Goal: Information Seeking & Learning: Learn about a topic

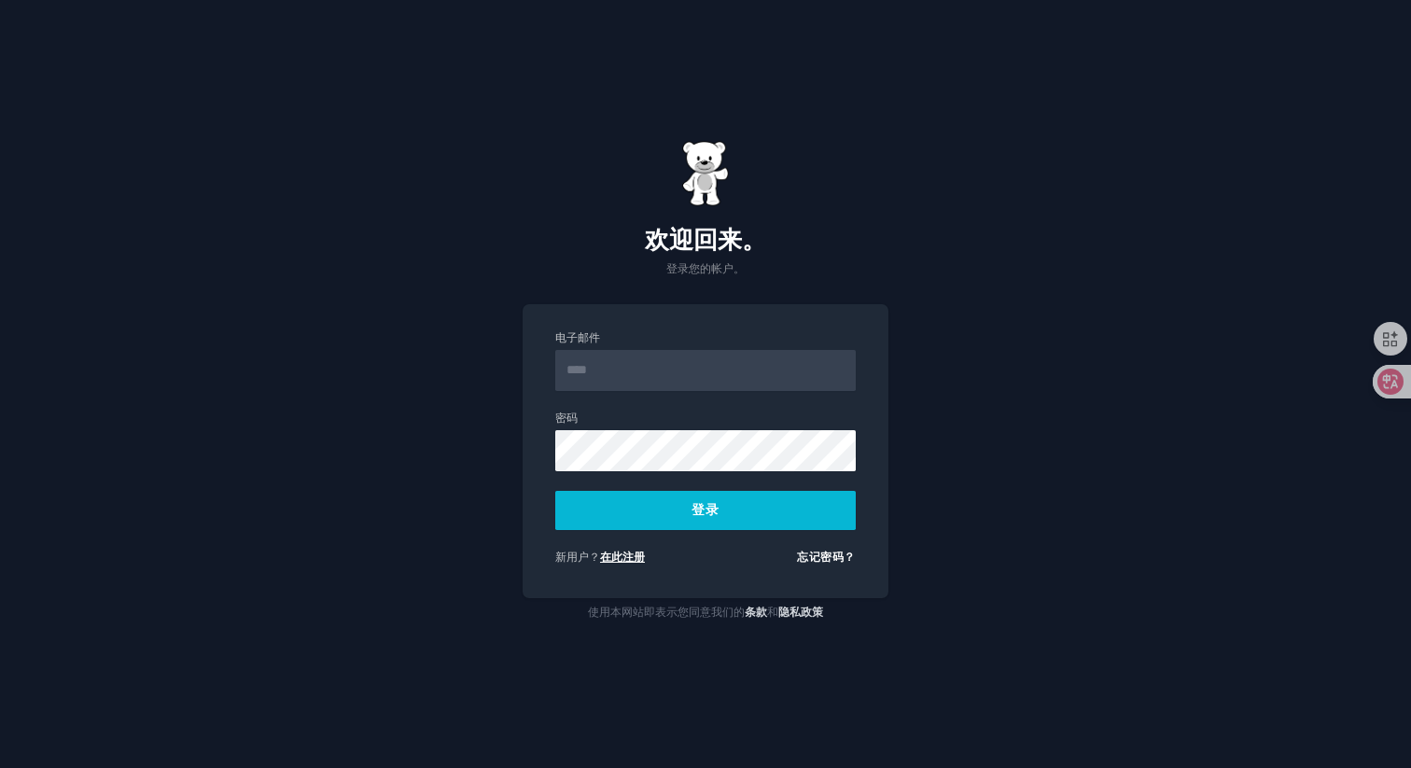
click at [611, 559] on font "在此注册" at bounding box center [622, 556] width 45 height 13
click at [626, 383] on input "电子邮件" at bounding box center [705, 370] width 300 height 41
type input "**********"
click at [719, 521] on button "登录" at bounding box center [705, 510] width 300 height 39
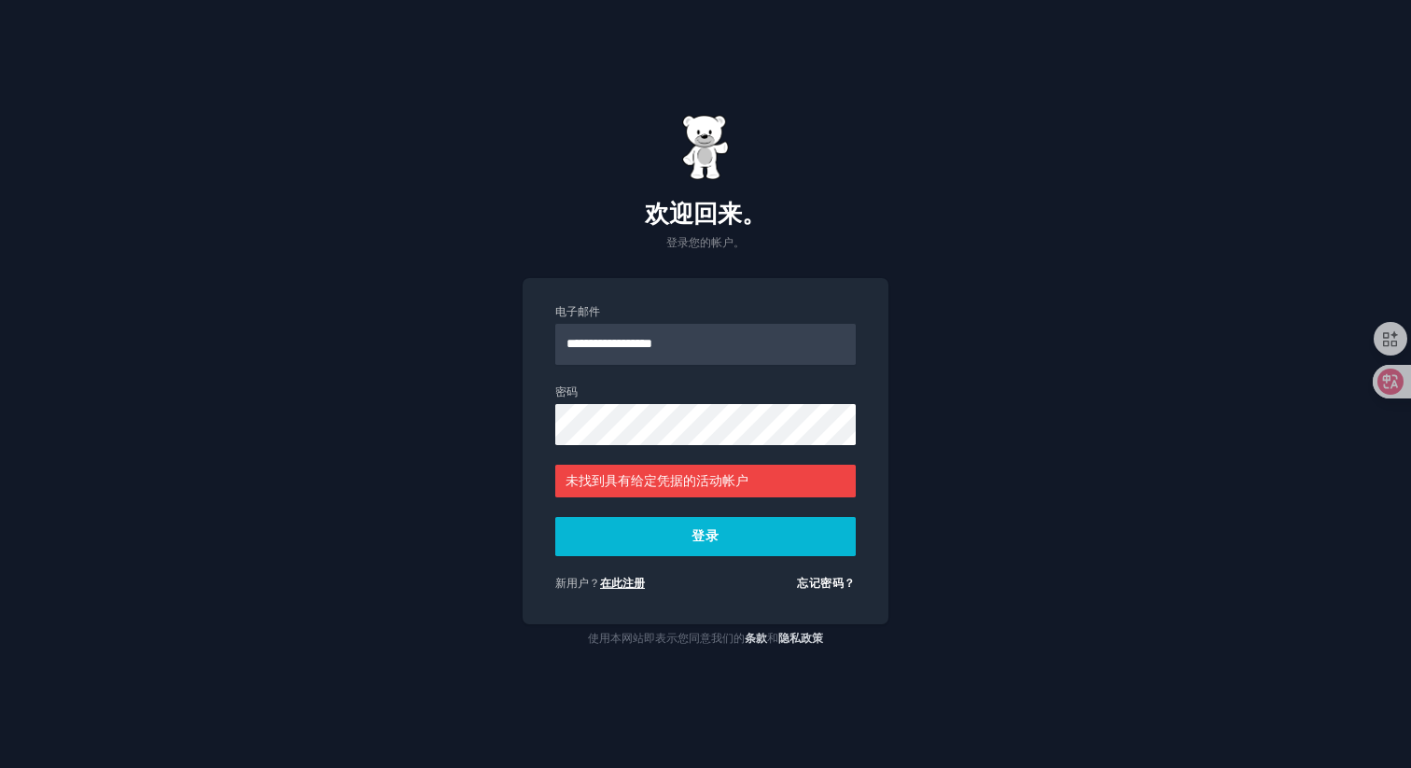
click at [627, 585] on font "在此注册" at bounding box center [622, 583] width 45 height 13
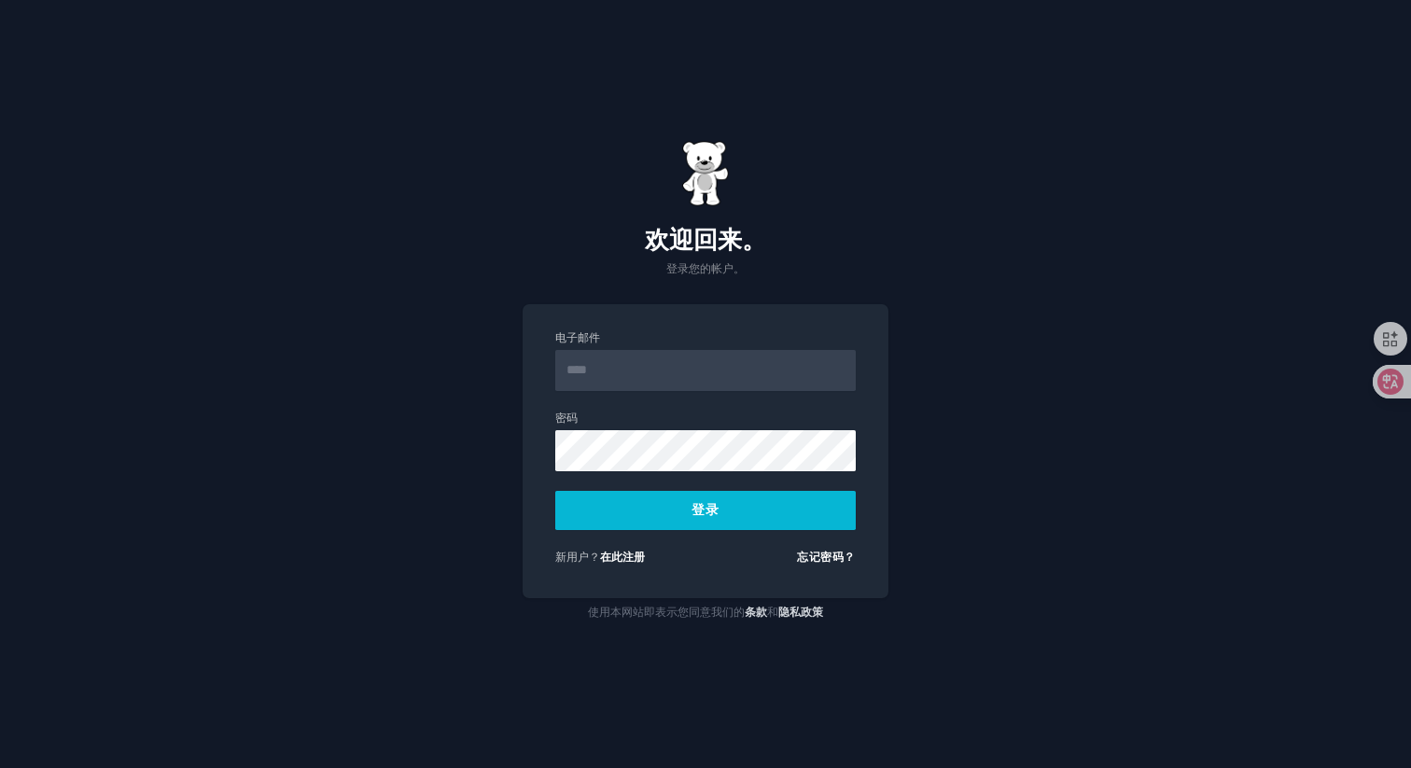
click at [701, 363] on input "电子邮件" at bounding box center [705, 370] width 300 height 41
type input "**********"
click at [663, 502] on button "登录" at bounding box center [705, 510] width 300 height 39
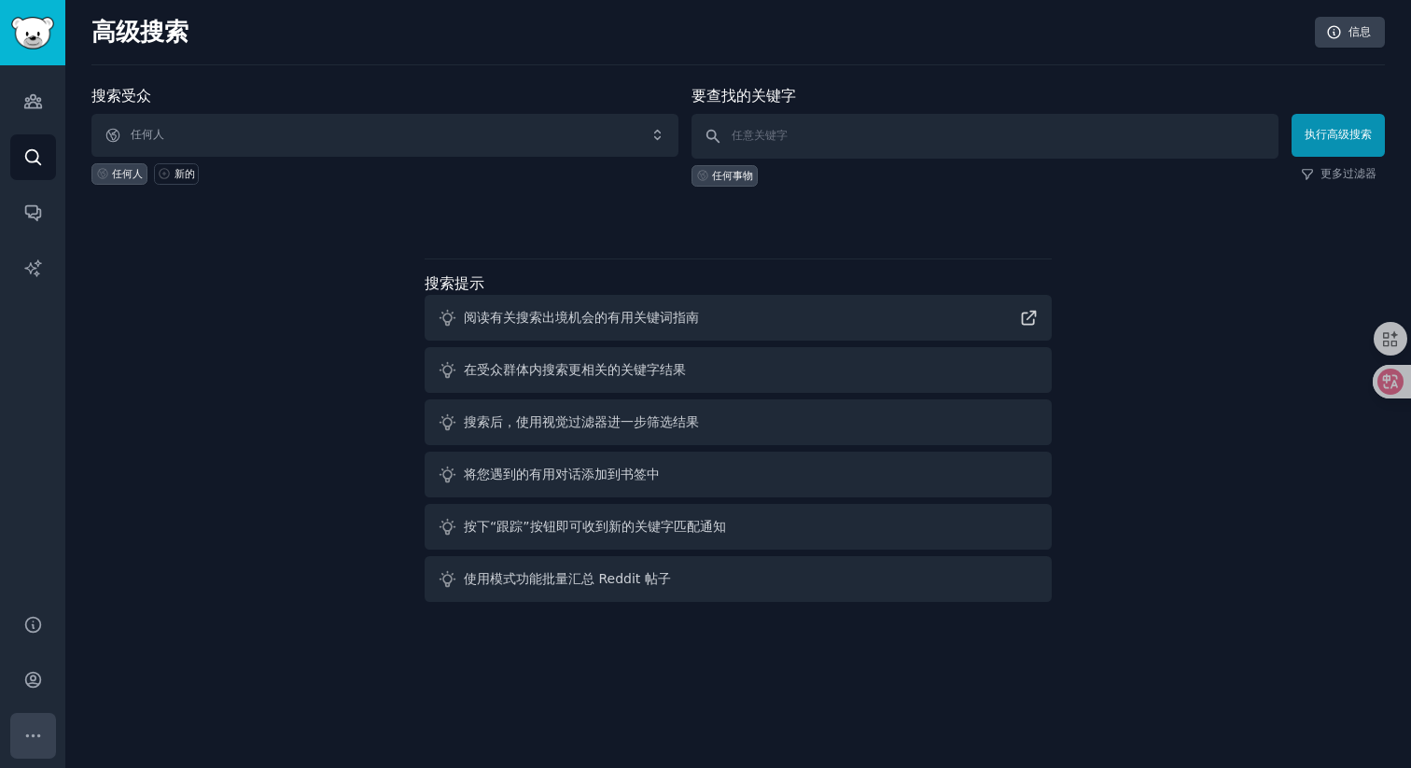
click at [43, 744] on button "更多的" at bounding box center [33, 736] width 46 height 46
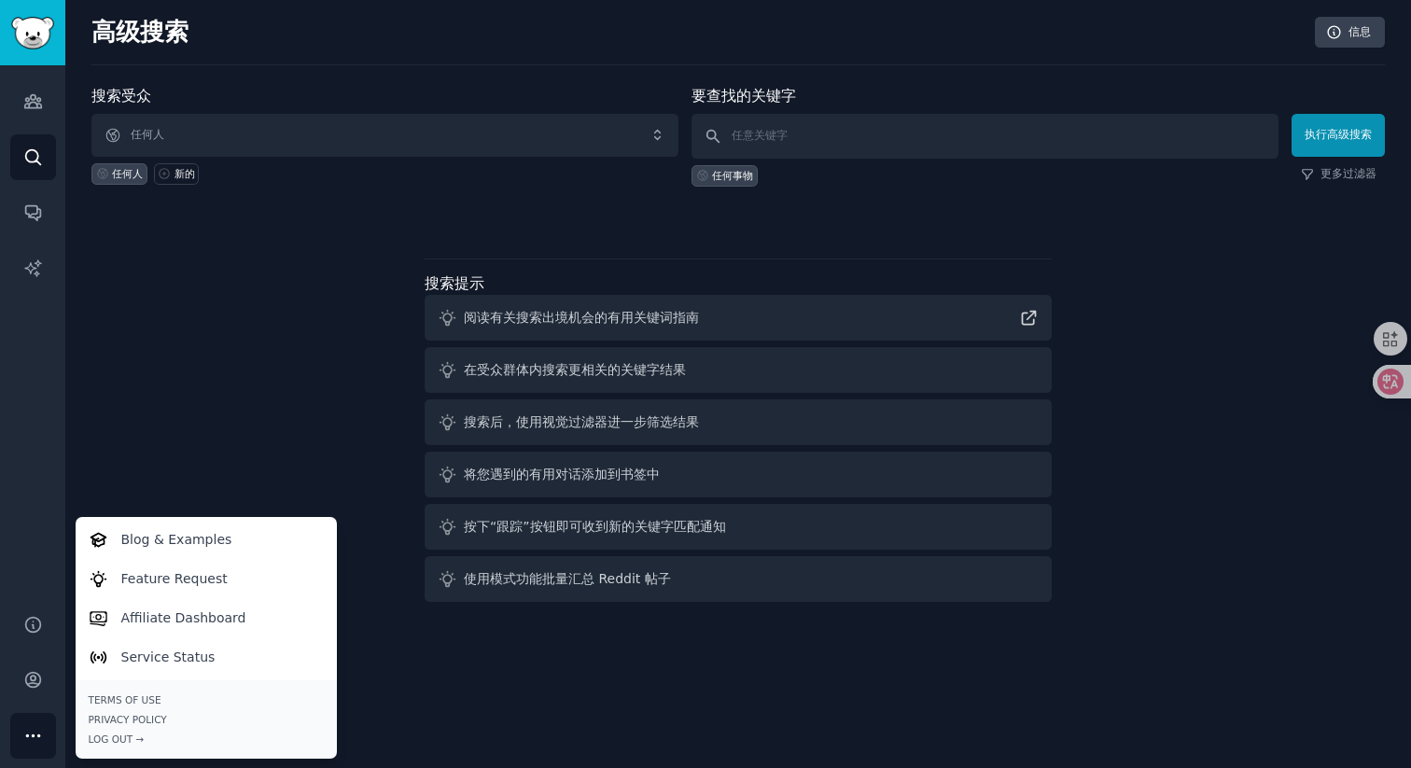
click at [233, 339] on div "搜索受众 任何人 任何人 新的 要查找的关键字 任何事物 执行高级搜索 更多过滤器 搜索提示 阅读有关搜索出境机会的有用关键词指南 在受众群体内搜索更相关的关…" at bounding box center [737, 347] width 1293 height 524
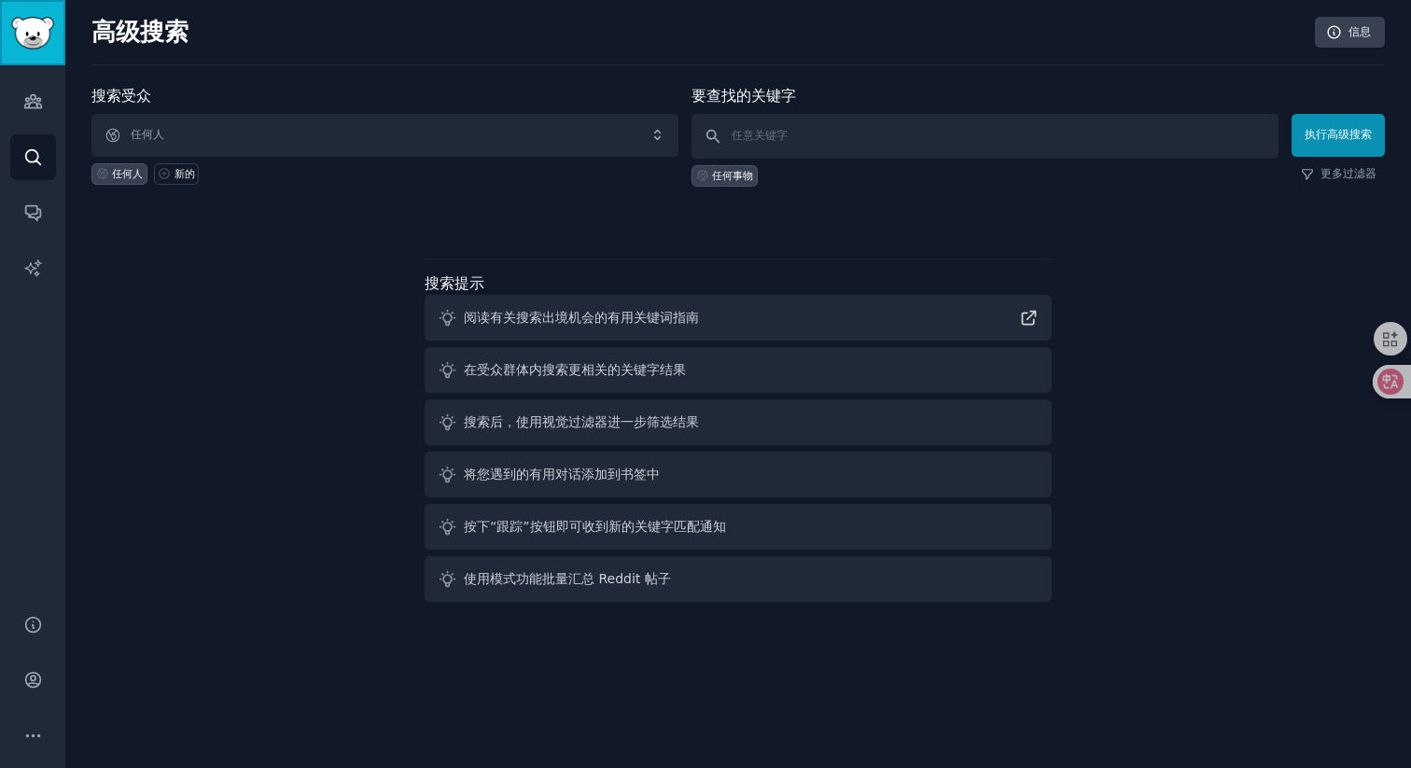
click at [35, 37] on img "侧边栏" at bounding box center [32, 33] width 43 height 33
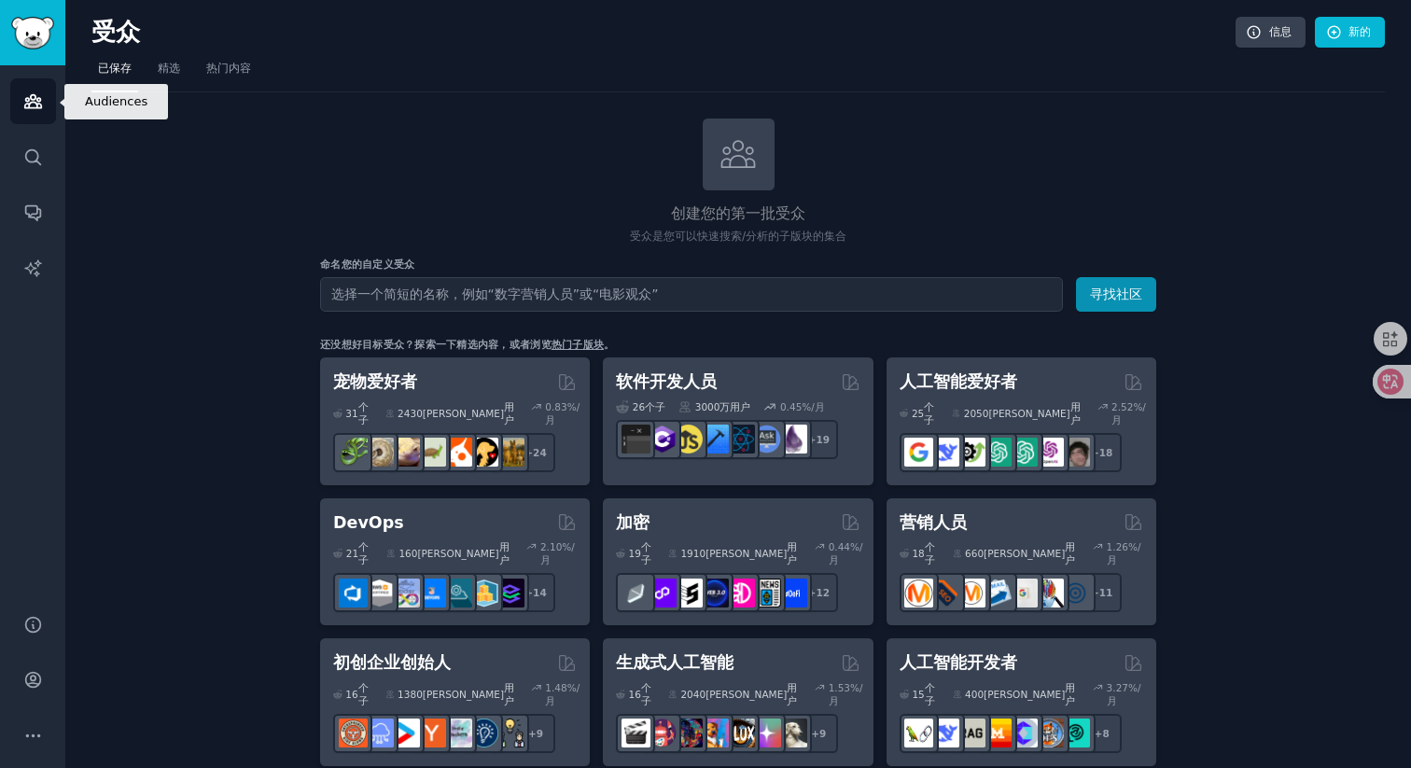
click at [34, 97] on icon "侧边栏" at bounding box center [33, 101] width 20 height 20
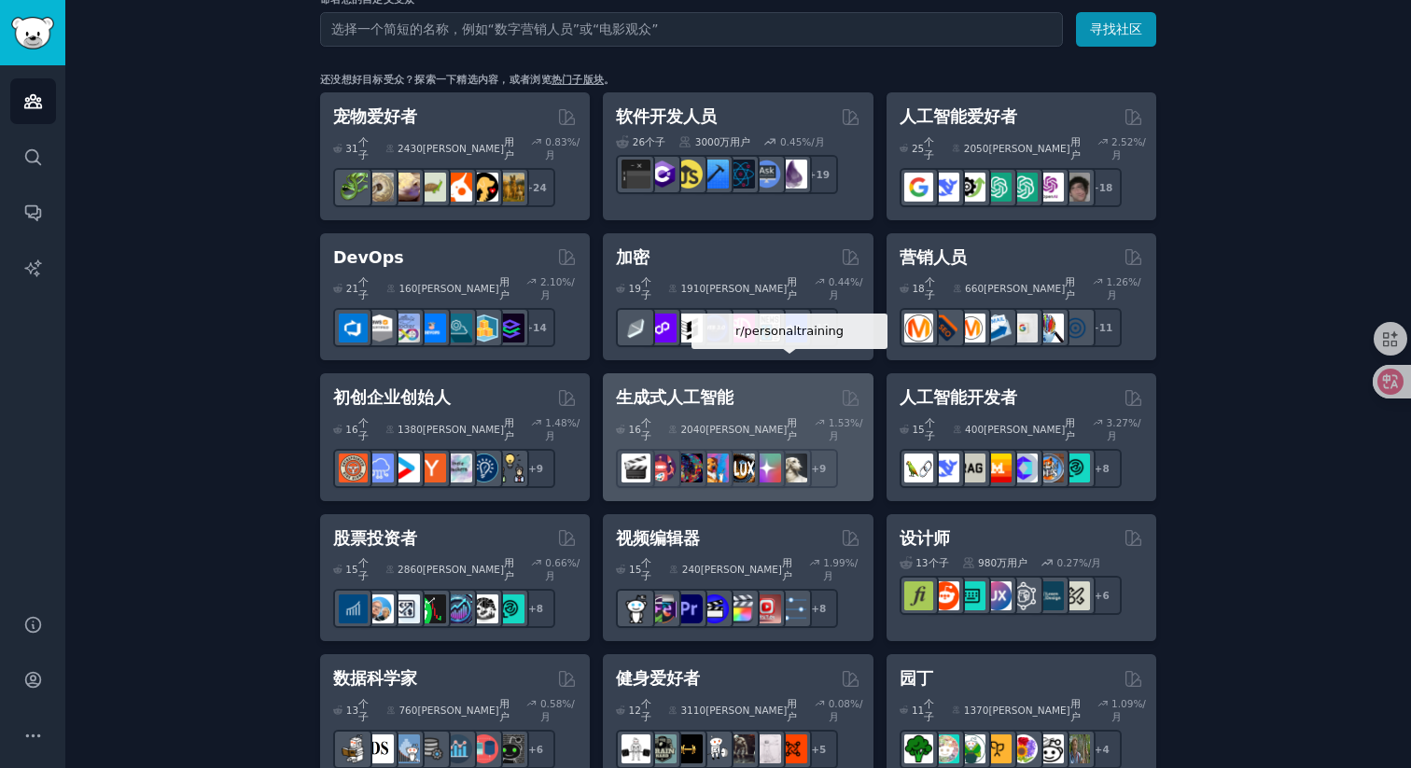
scroll to position [230, 0]
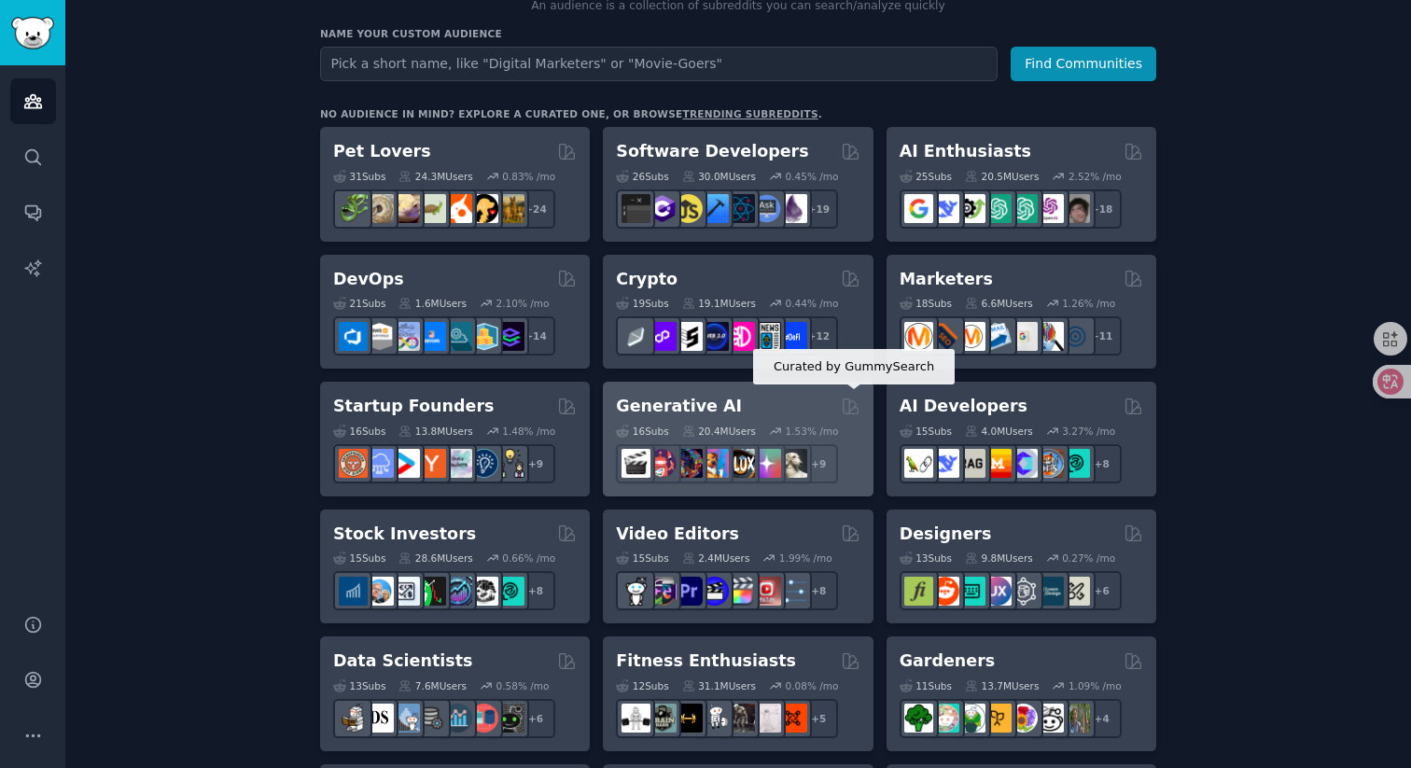
click at [848, 406] on icon at bounding box center [851, 406] width 20 height 20
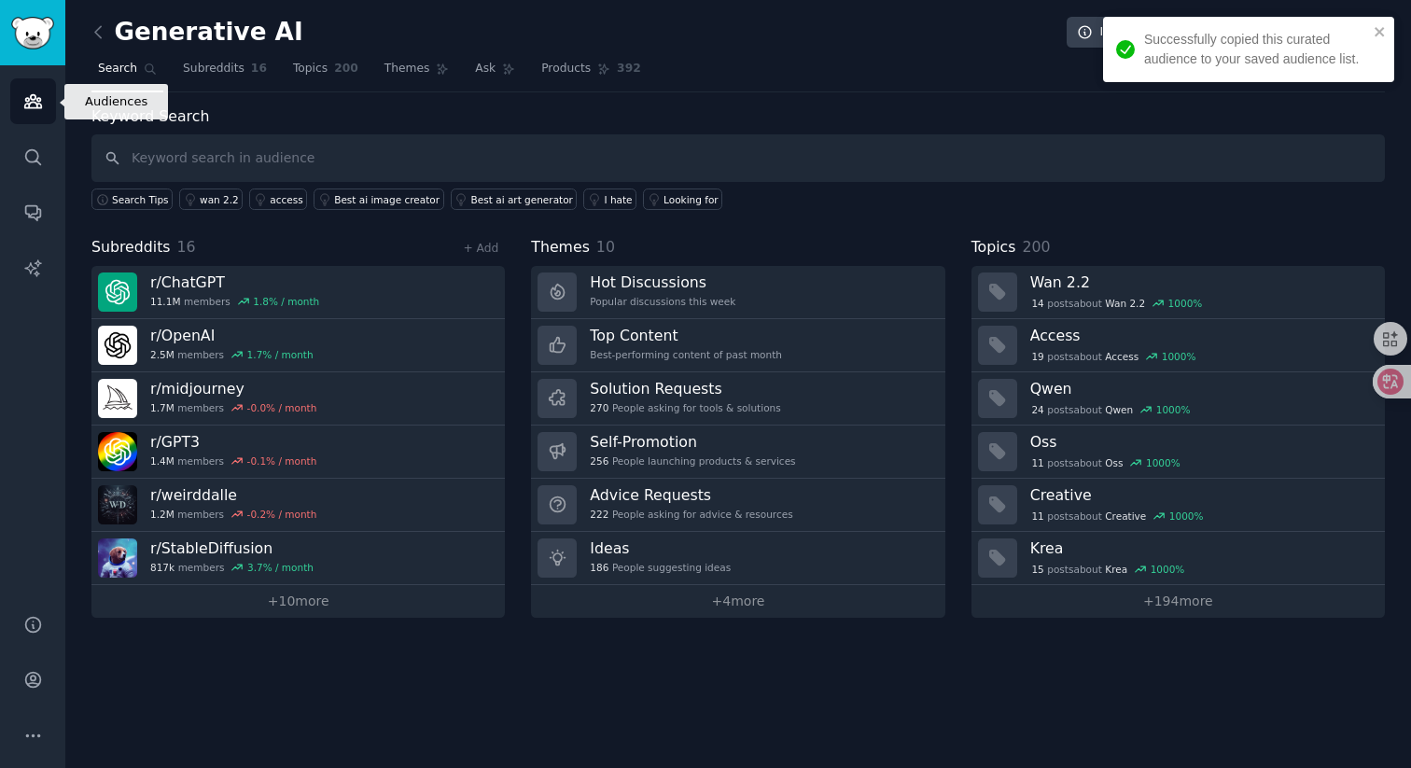
click at [26, 99] on icon "Sidebar" at bounding box center [33, 101] width 20 height 20
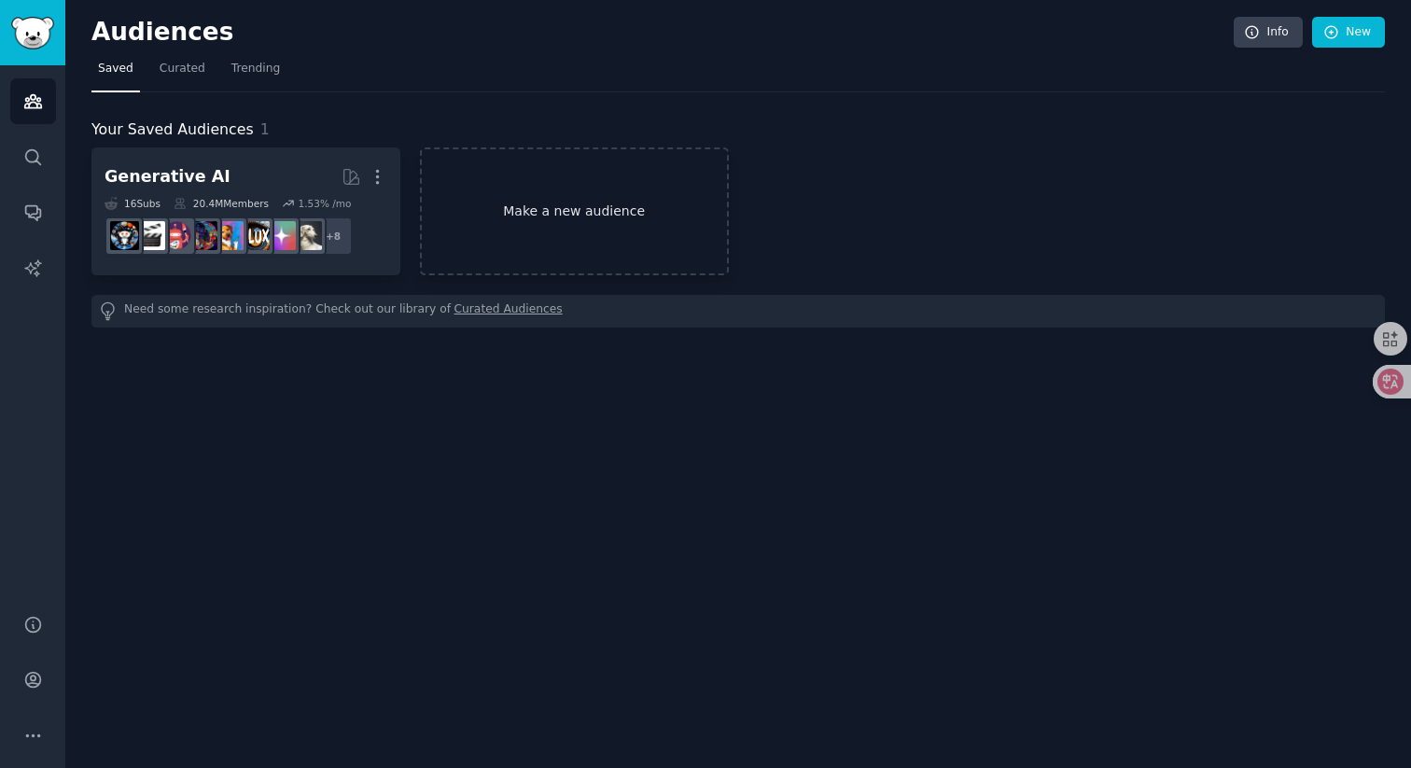
click at [620, 188] on link "Make a new audience" at bounding box center [574, 211] width 309 height 128
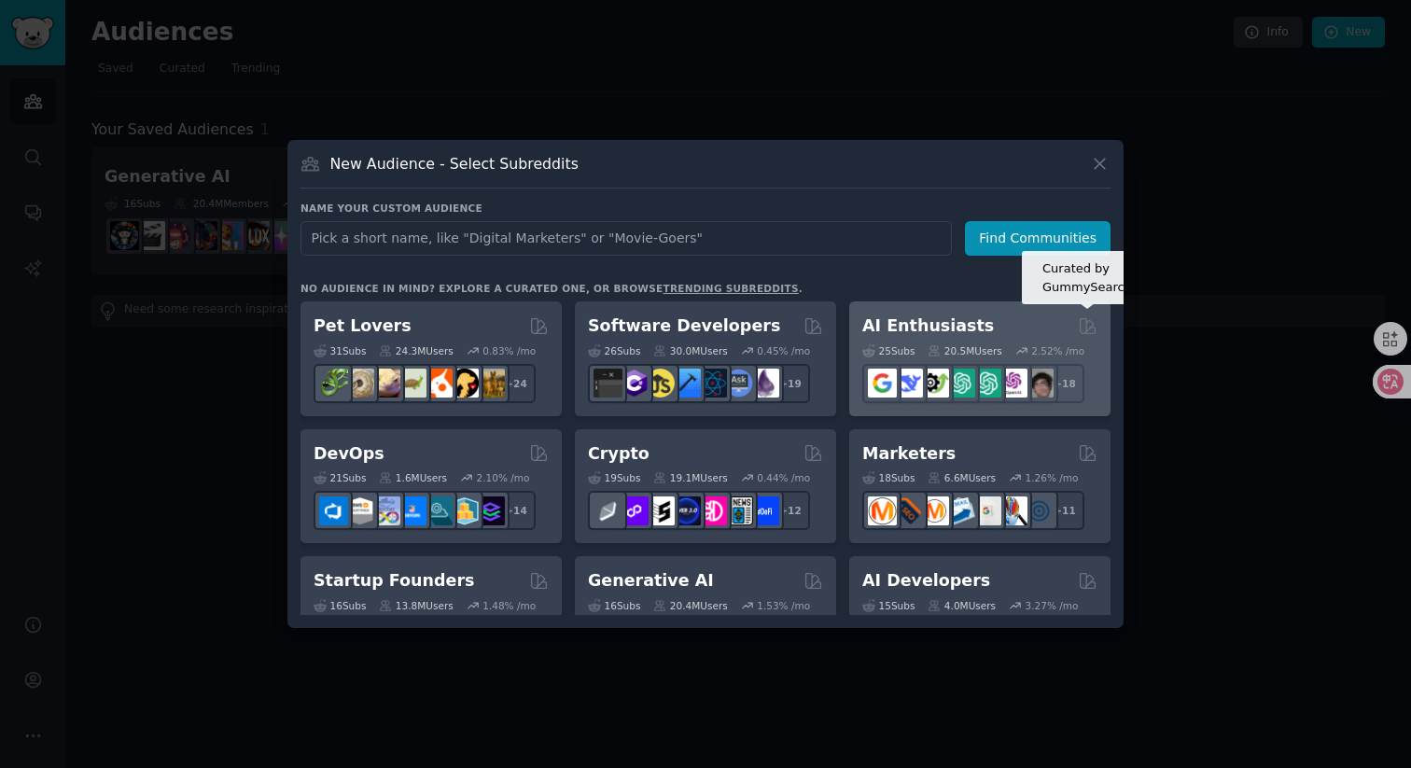
click at [1086, 325] on icon at bounding box center [1087, 325] width 15 height 15
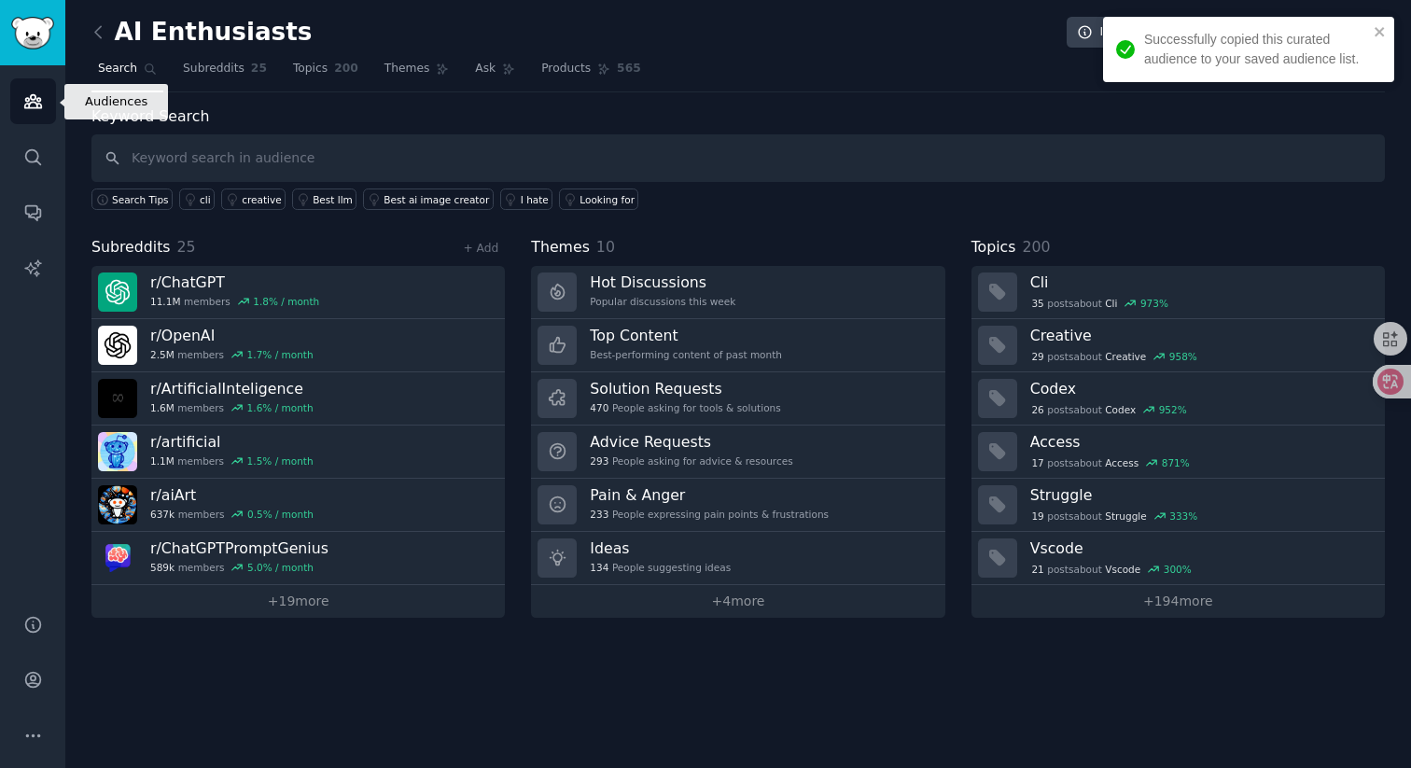
click at [35, 104] on icon "Sidebar" at bounding box center [33, 101] width 20 height 20
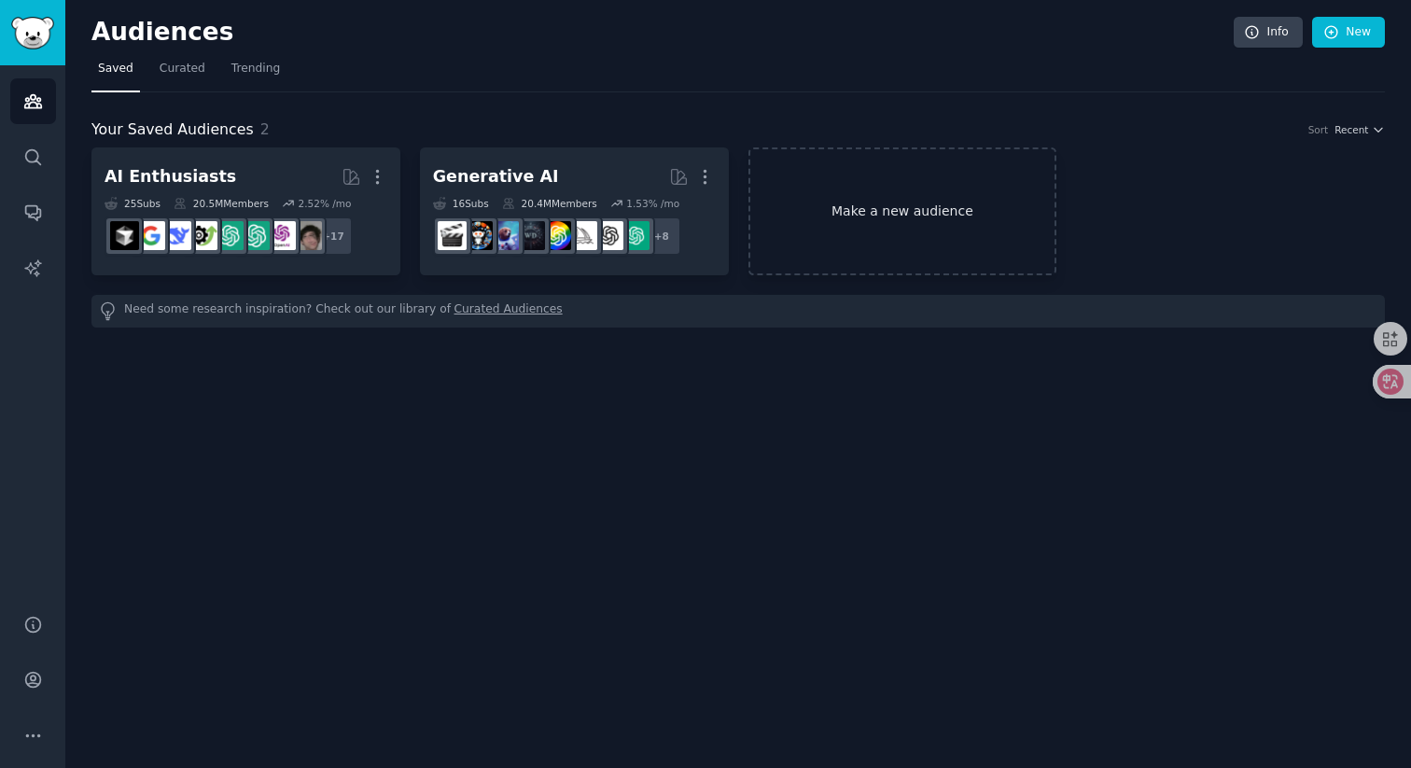
click at [851, 224] on link "Make a new audience" at bounding box center [902, 211] width 309 height 128
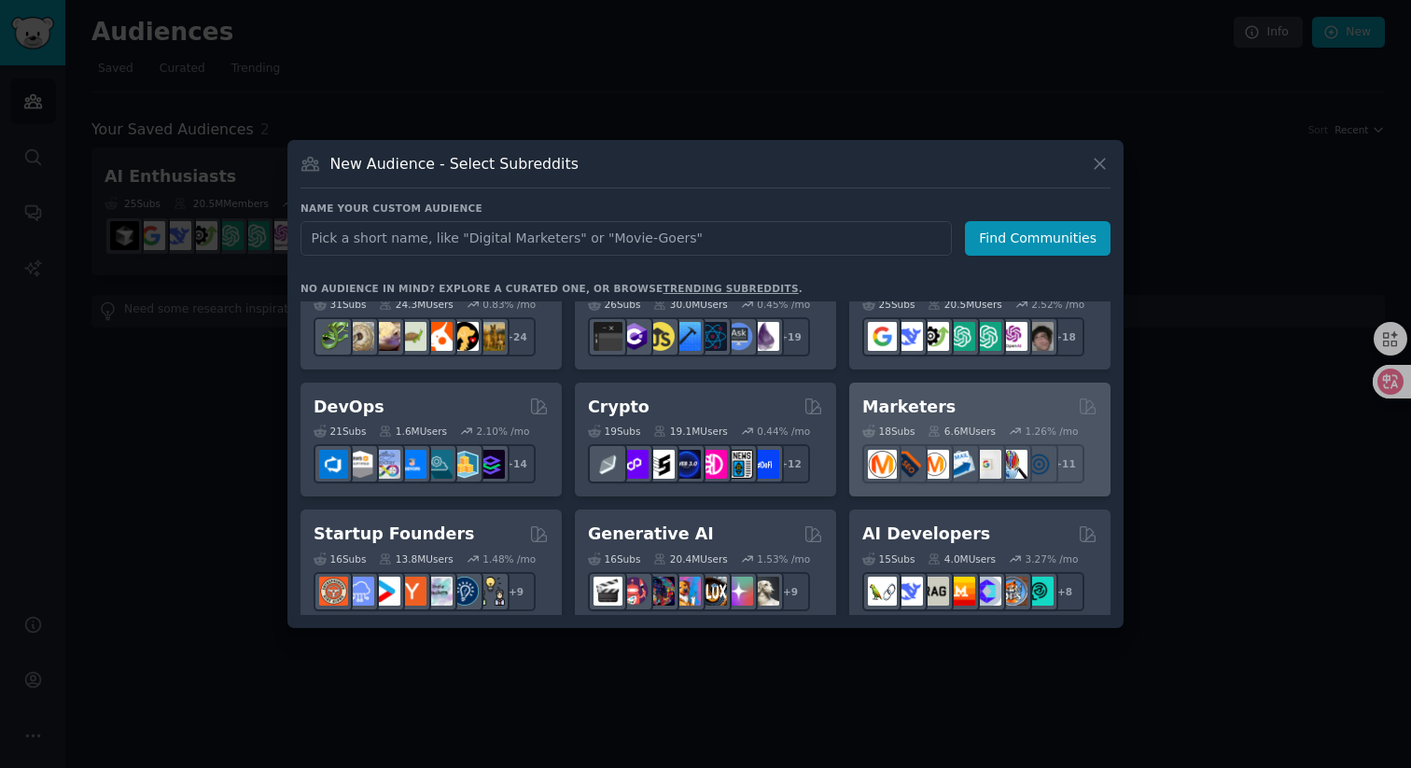
scroll to position [57, 0]
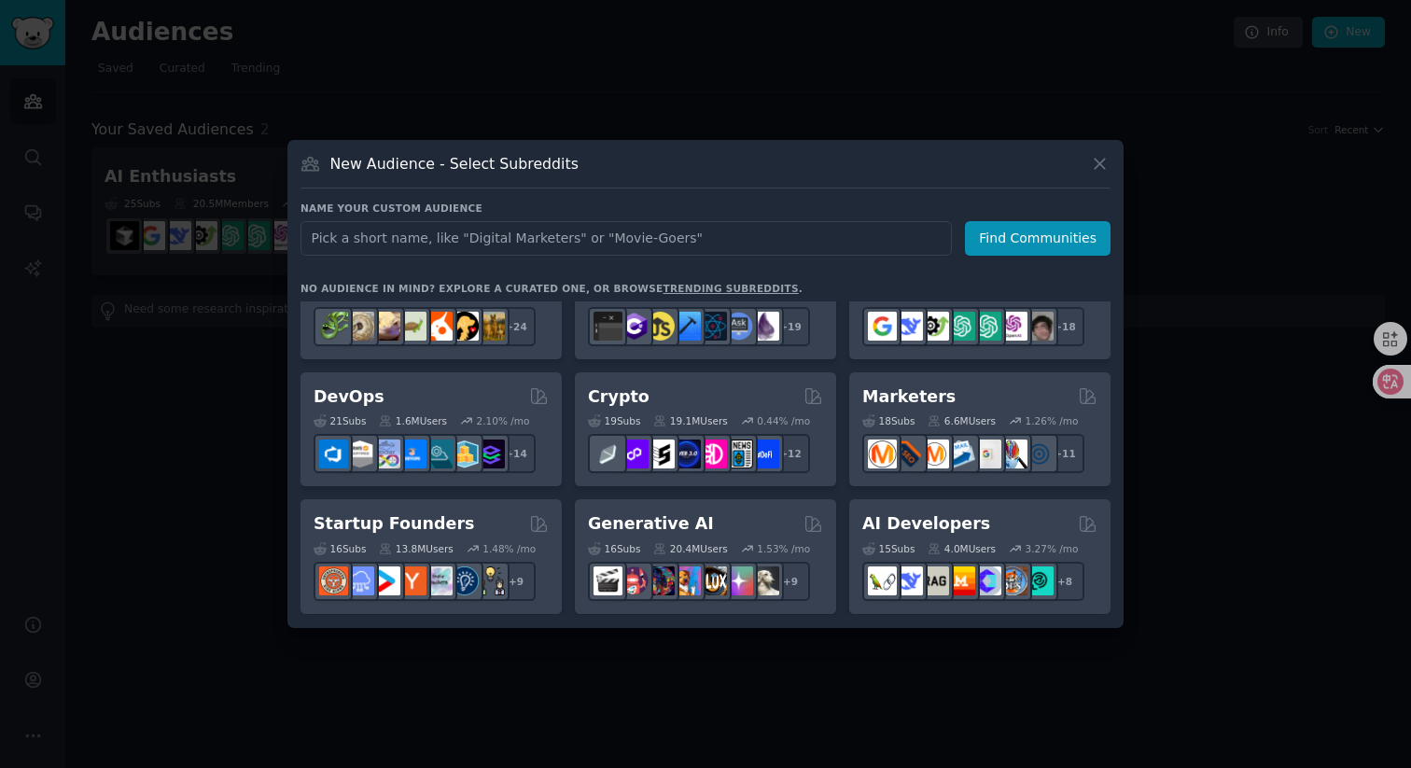
click at [708, 238] on input "text" at bounding box center [625, 238] width 651 height 35
type input "ai startup"
click at [1097, 230] on button "Find Communities" at bounding box center [1038, 238] width 146 height 35
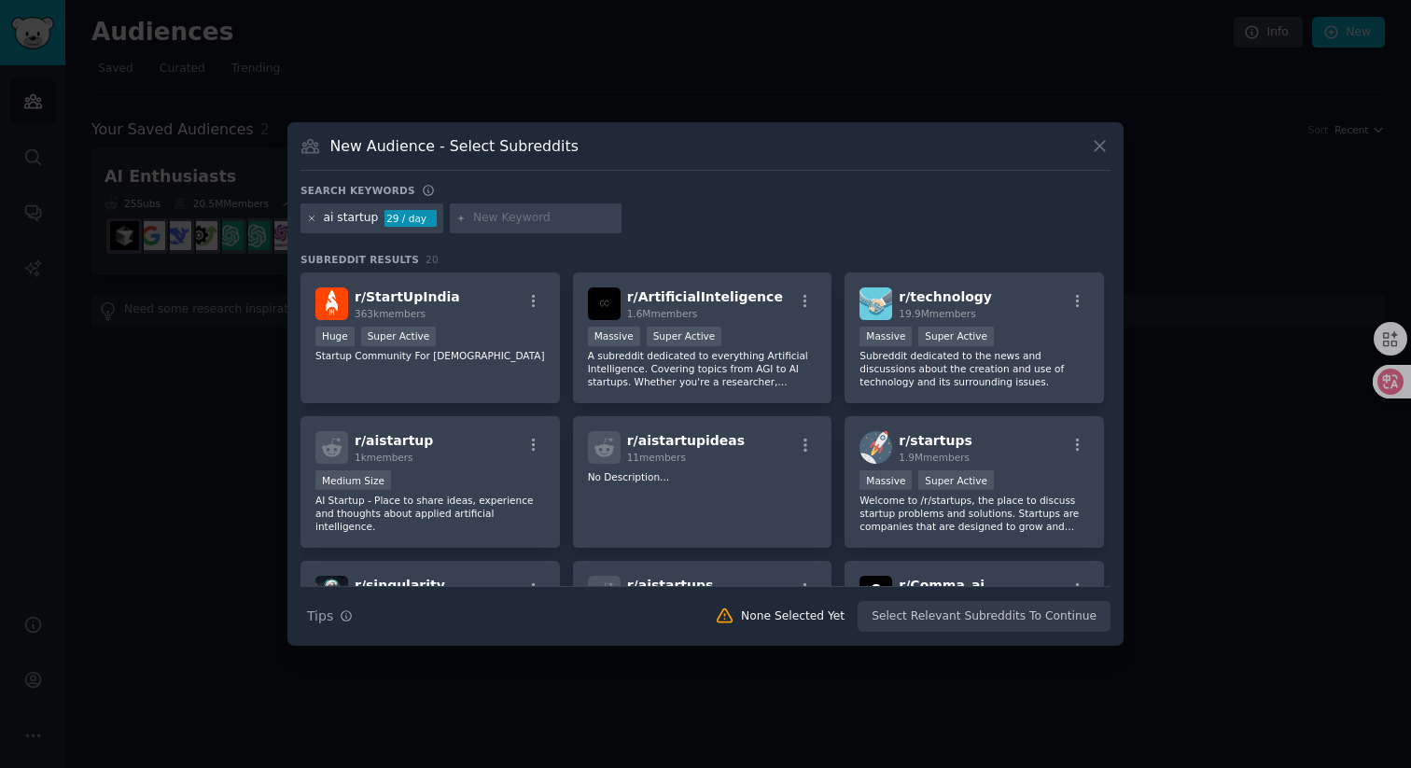
click at [307, 217] on icon at bounding box center [312, 219] width 10 height 10
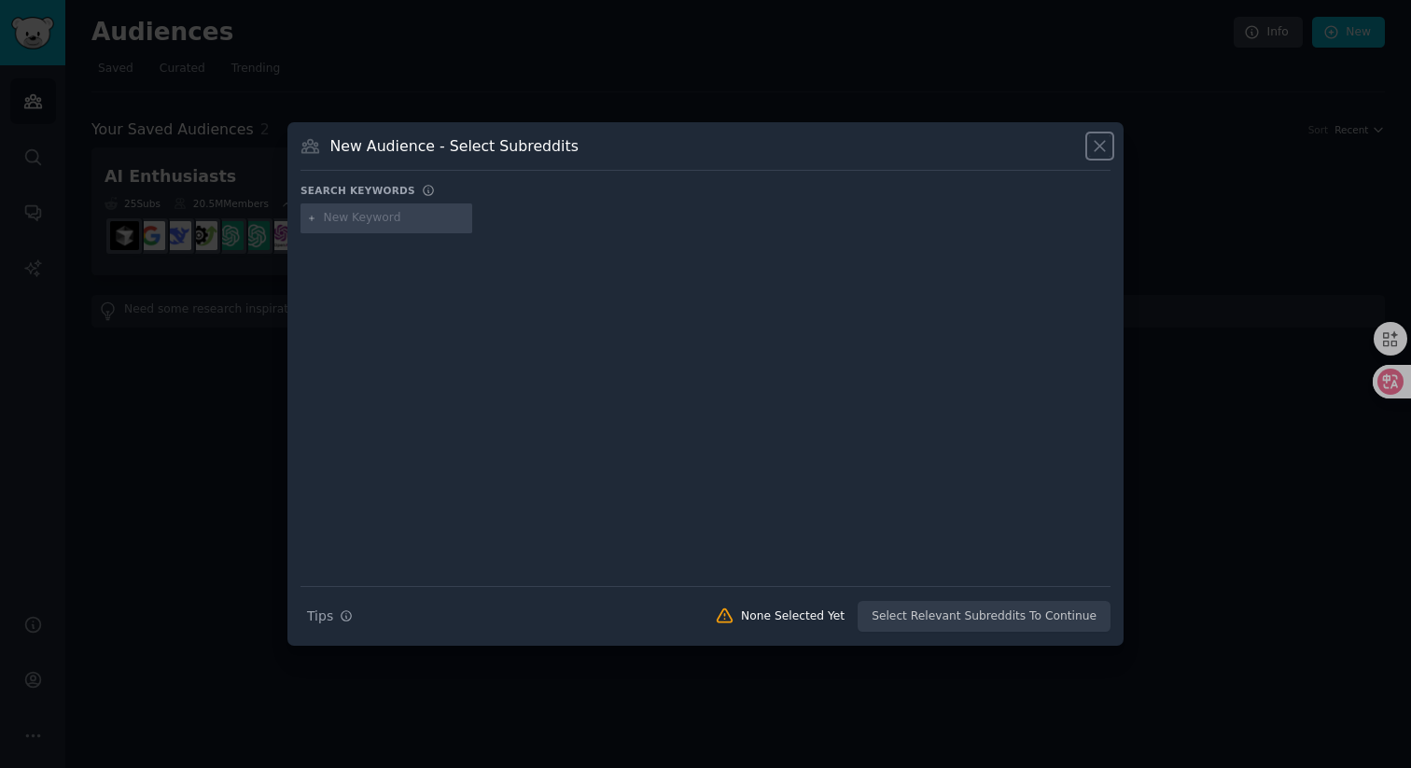
click at [1097, 141] on icon at bounding box center [1100, 146] width 20 height 20
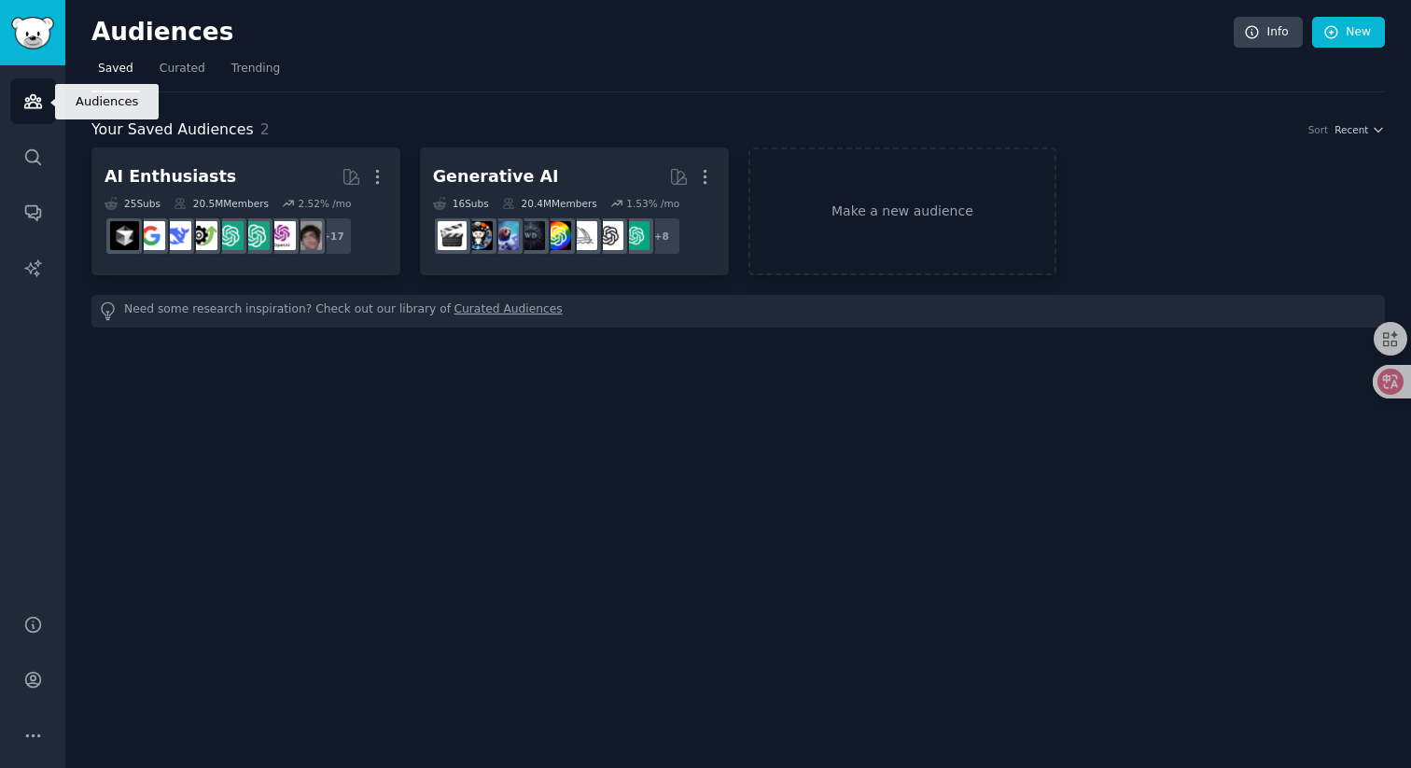
click at [27, 101] on icon "Sidebar" at bounding box center [32, 101] width 17 height 13
click at [801, 188] on link "Make a new audience" at bounding box center [902, 211] width 309 height 128
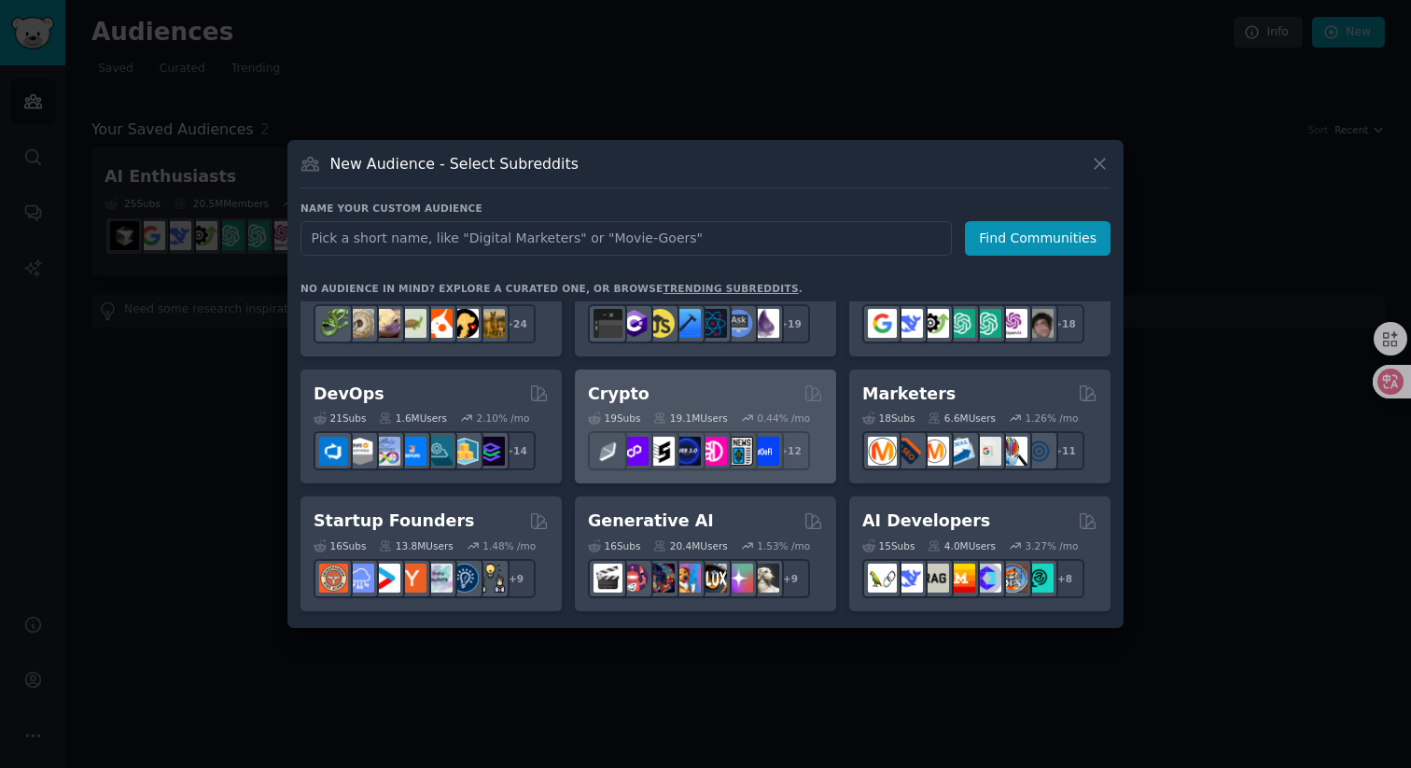
scroll to position [65, 0]
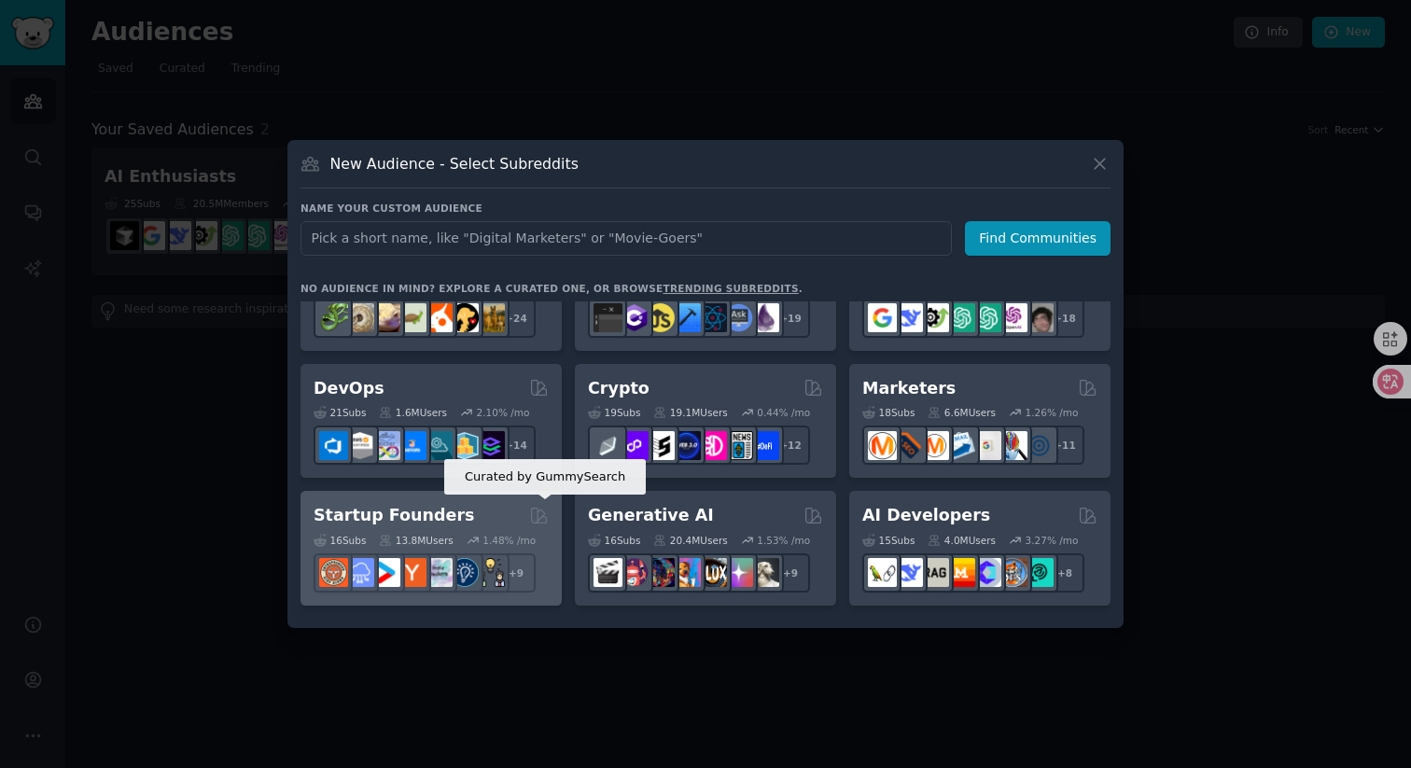
click at [538, 517] on icon at bounding box center [539, 516] width 20 height 20
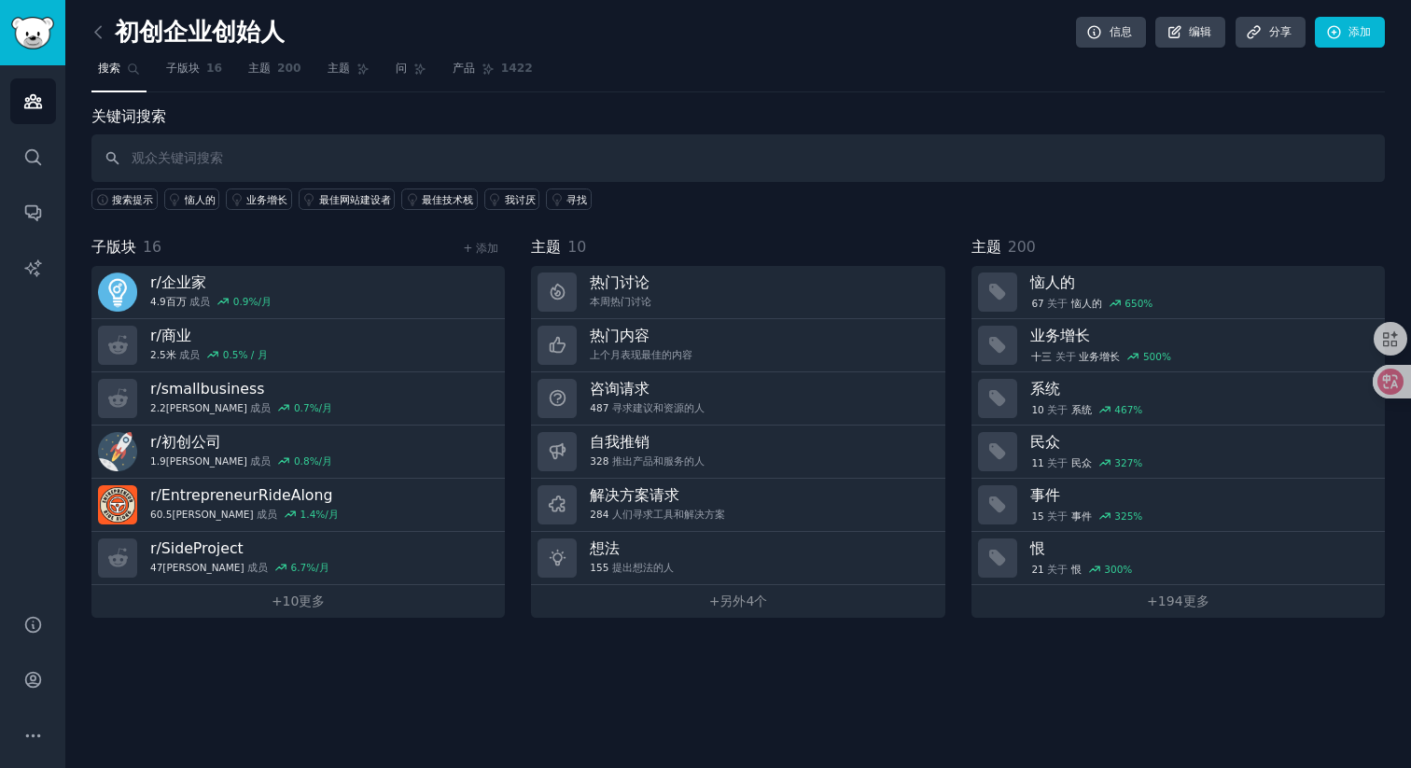
click at [724, 25] on div "初创企业创始人 信息 编辑 分享 添加" at bounding box center [737, 36] width 1293 height 38
click at [200, 165] on input "text" at bounding box center [737, 158] width 1293 height 48
click at [183, 153] on input "text" at bounding box center [737, 158] width 1293 height 48
click at [269, 148] on input "text" at bounding box center [737, 158] width 1293 height 48
click at [182, 77] on link "子版块 16" at bounding box center [194, 73] width 69 height 38
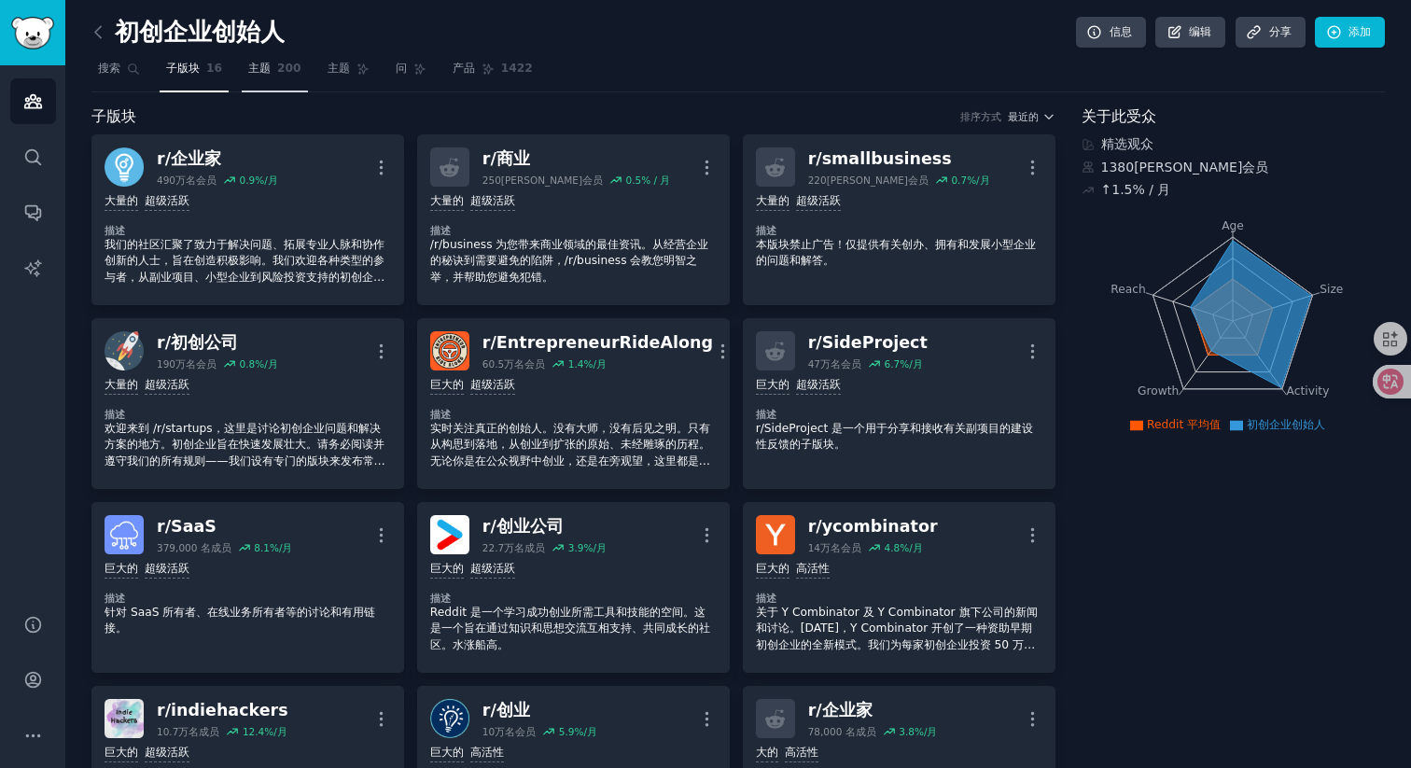
click at [265, 78] on link "主题 200" at bounding box center [275, 73] width 66 height 38
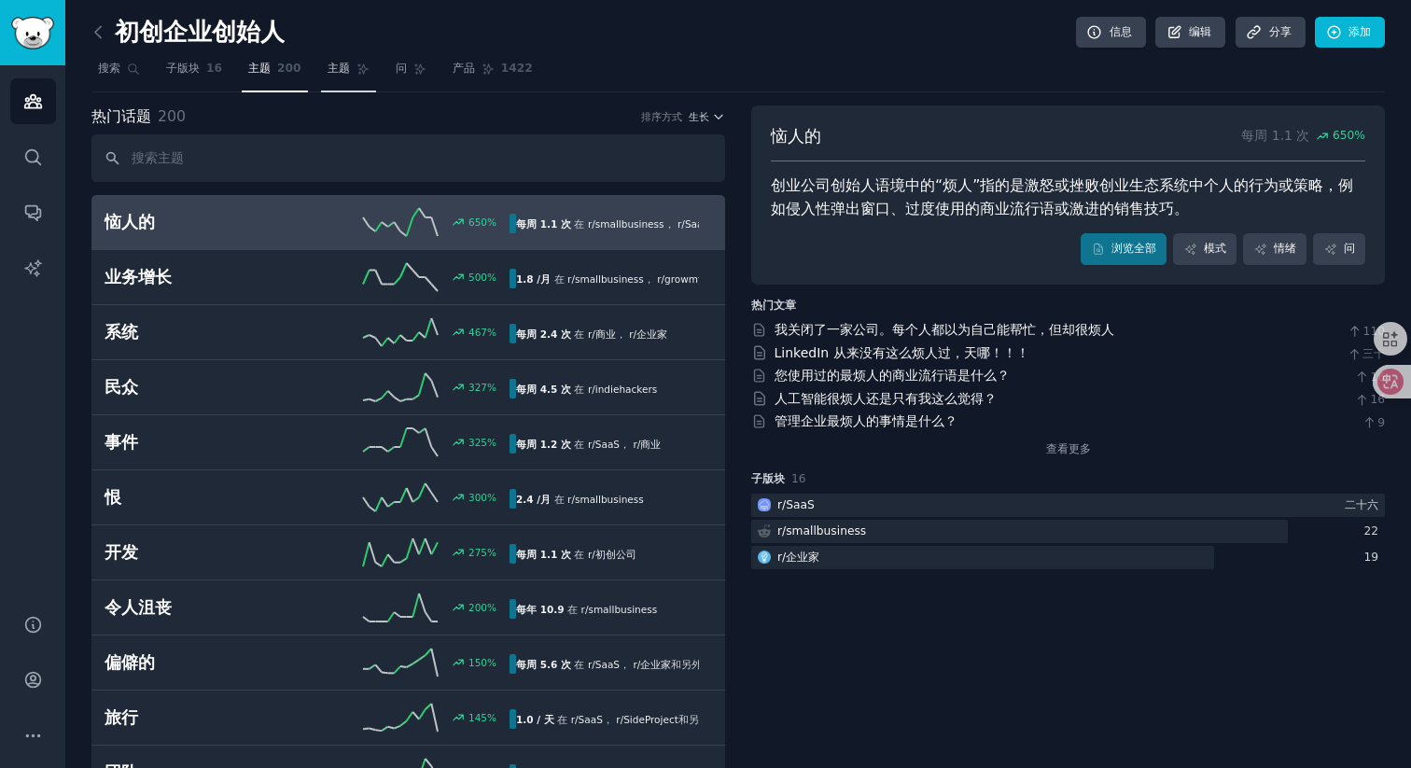
click at [344, 68] on font "主题" at bounding box center [338, 68] width 22 height 13
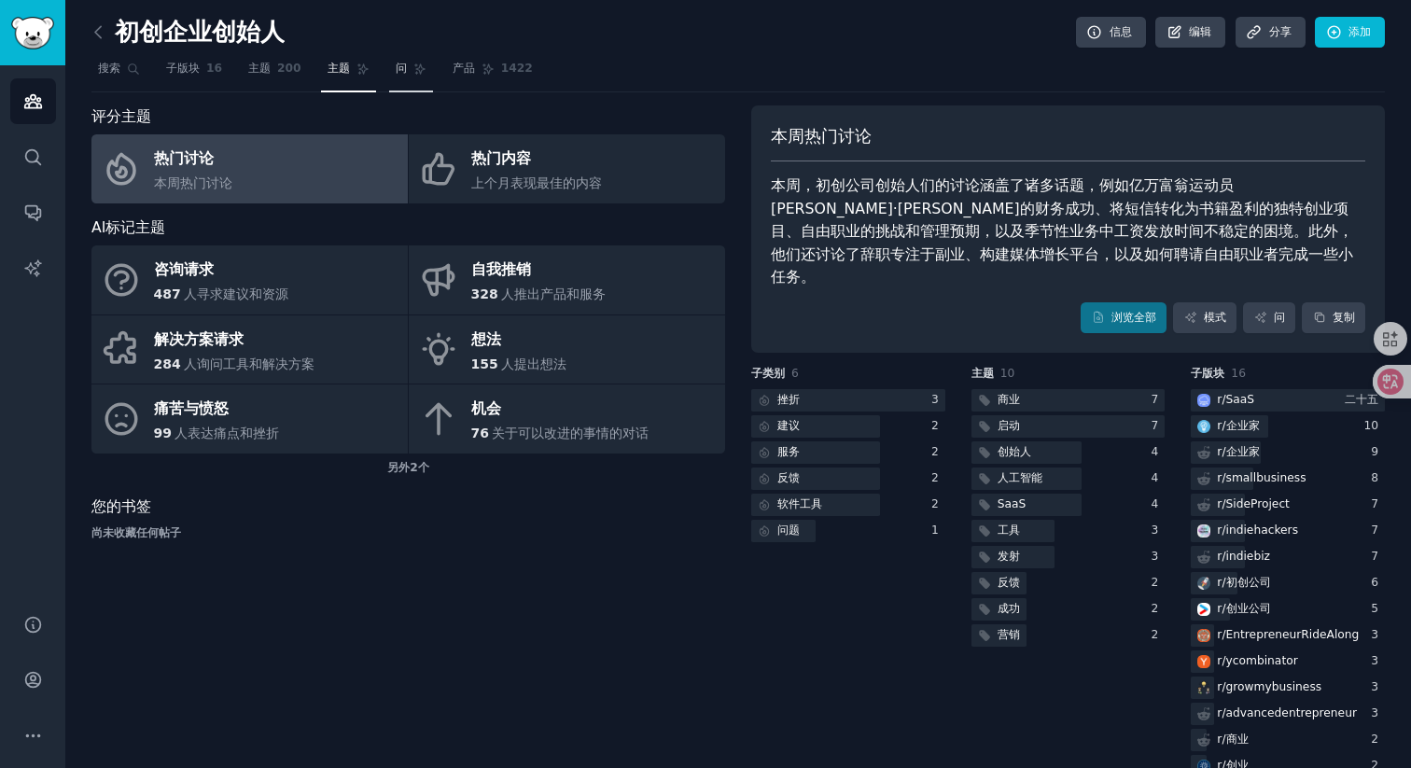
click at [396, 75] on font "问" at bounding box center [401, 68] width 11 height 13
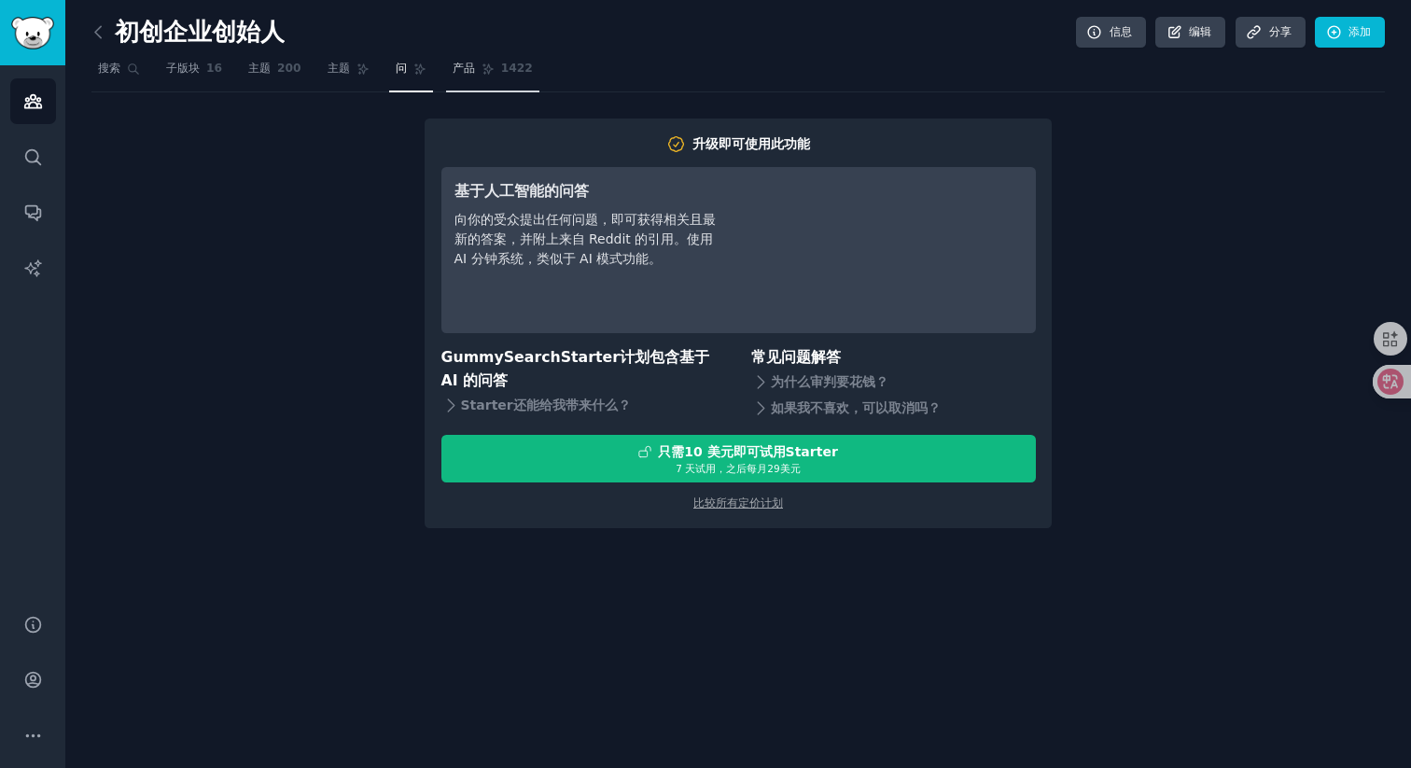
click at [460, 78] on link "产品 1422" at bounding box center [492, 73] width 93 height 38
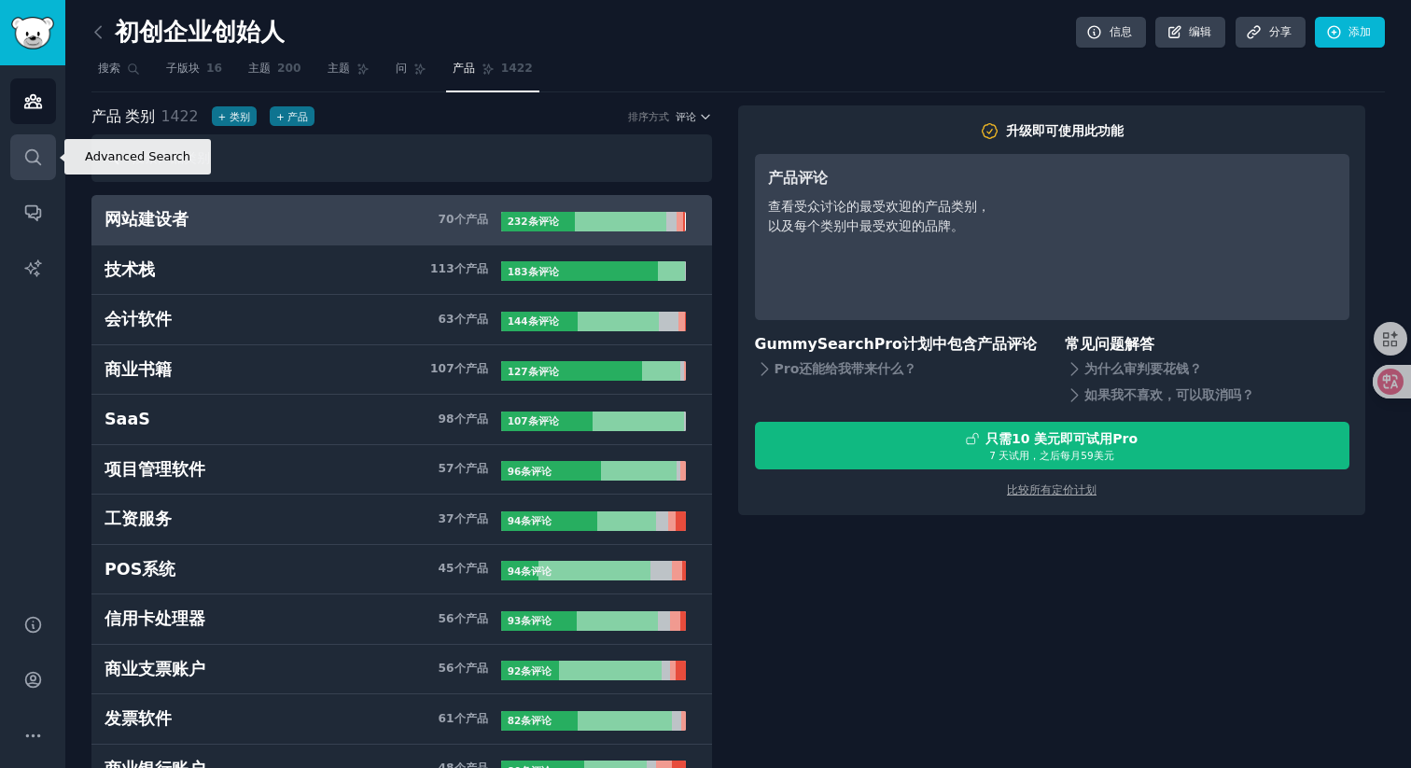
click at [27, 164] on icon "侧边栏" at bounding box center [33, 157] width 20 height 20
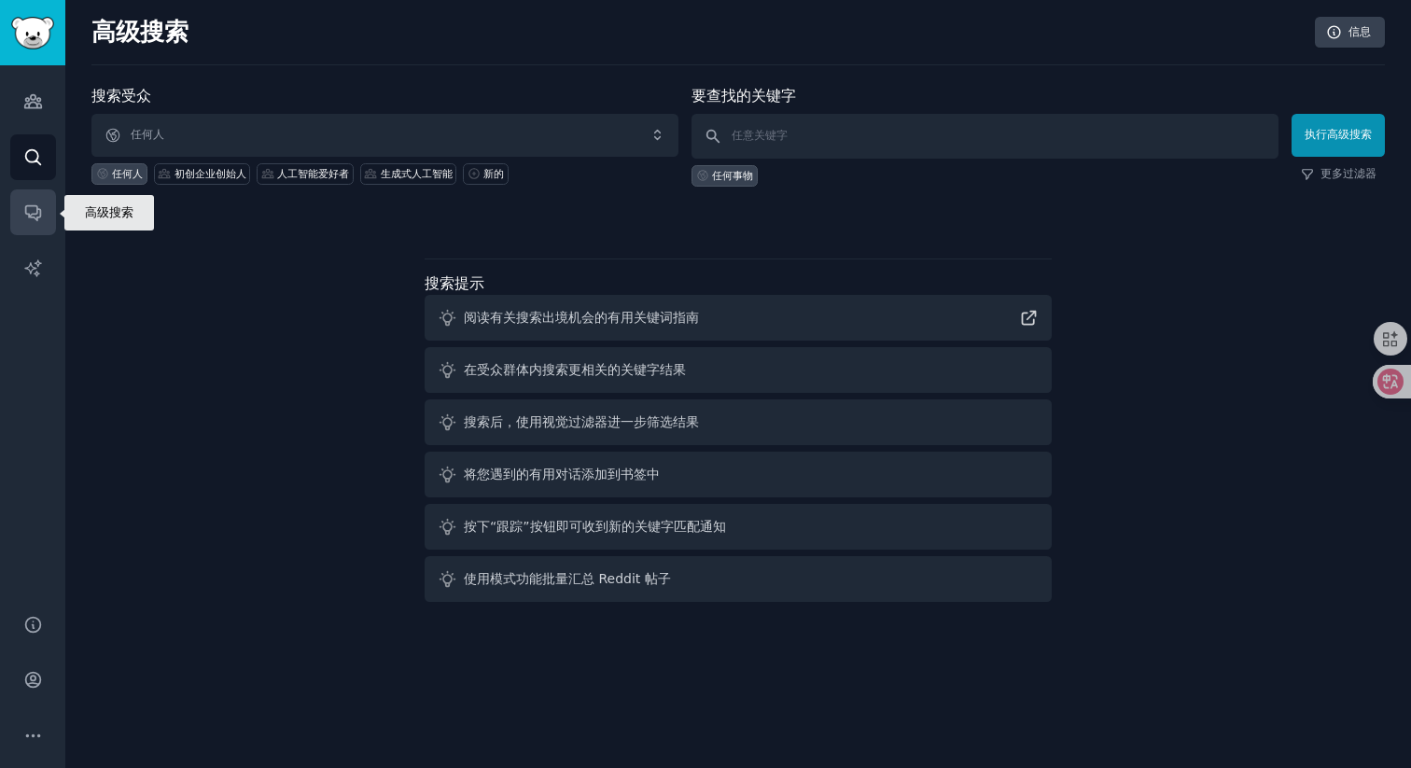
click at [36, 216] on icon "侧边栏" at bounding box center [32, 213] width 15 height 15
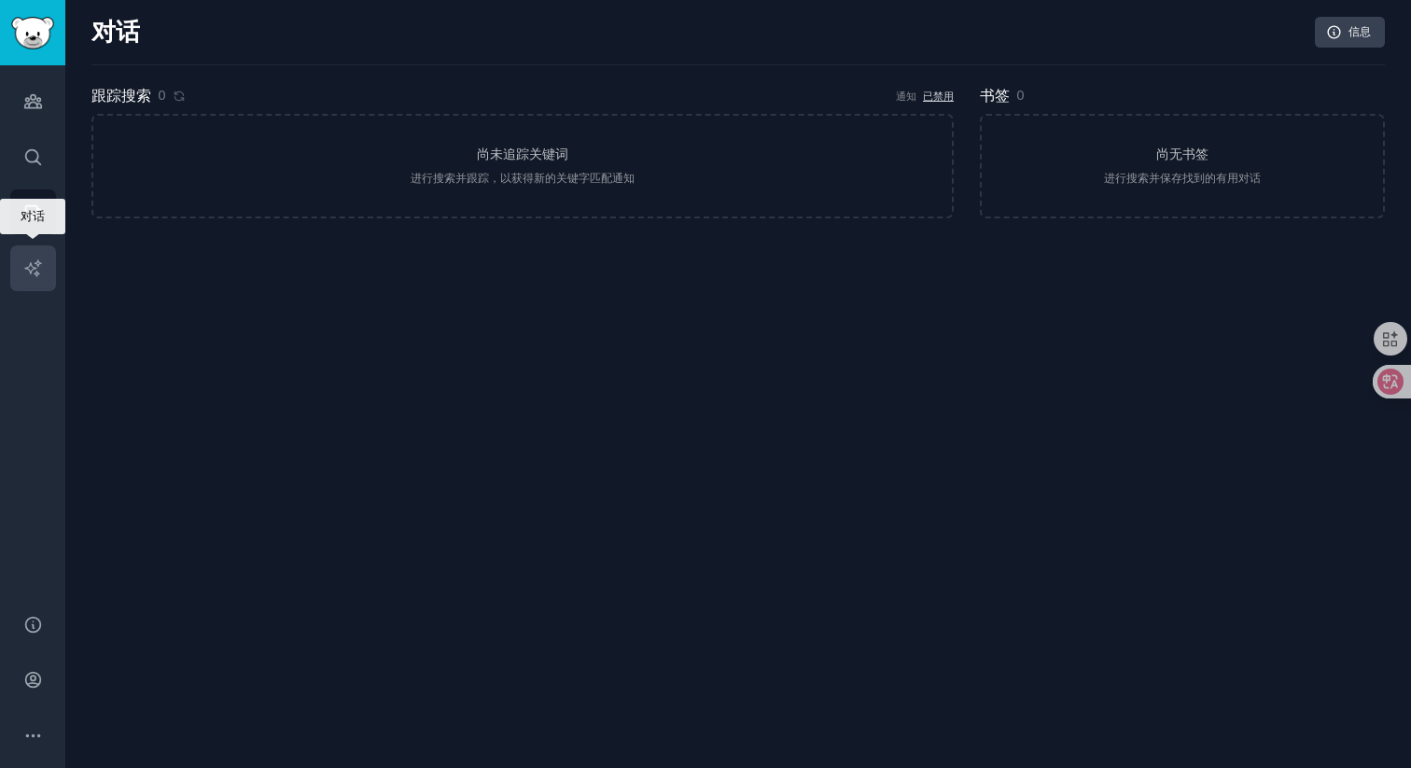
click at [41, 282] on link "人工智能报告" at bounding box center [33, 268] width 46 height 46
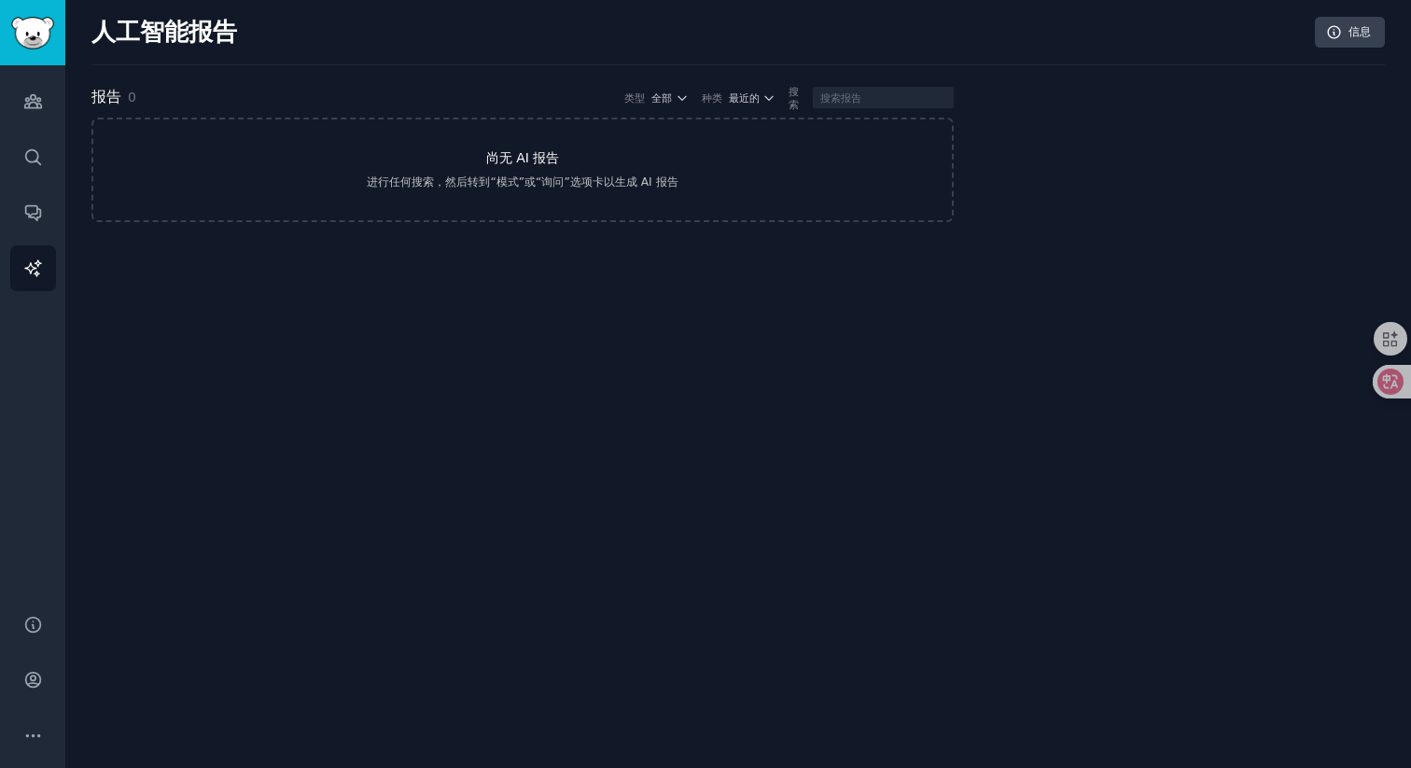
click at [545, 171] on link "尚无 AI 报告 进行任何搜索，然后转到“模式”或“询问”选项卡以生成 AI 报告" at bounding box center [522, 170] width 862 height 104
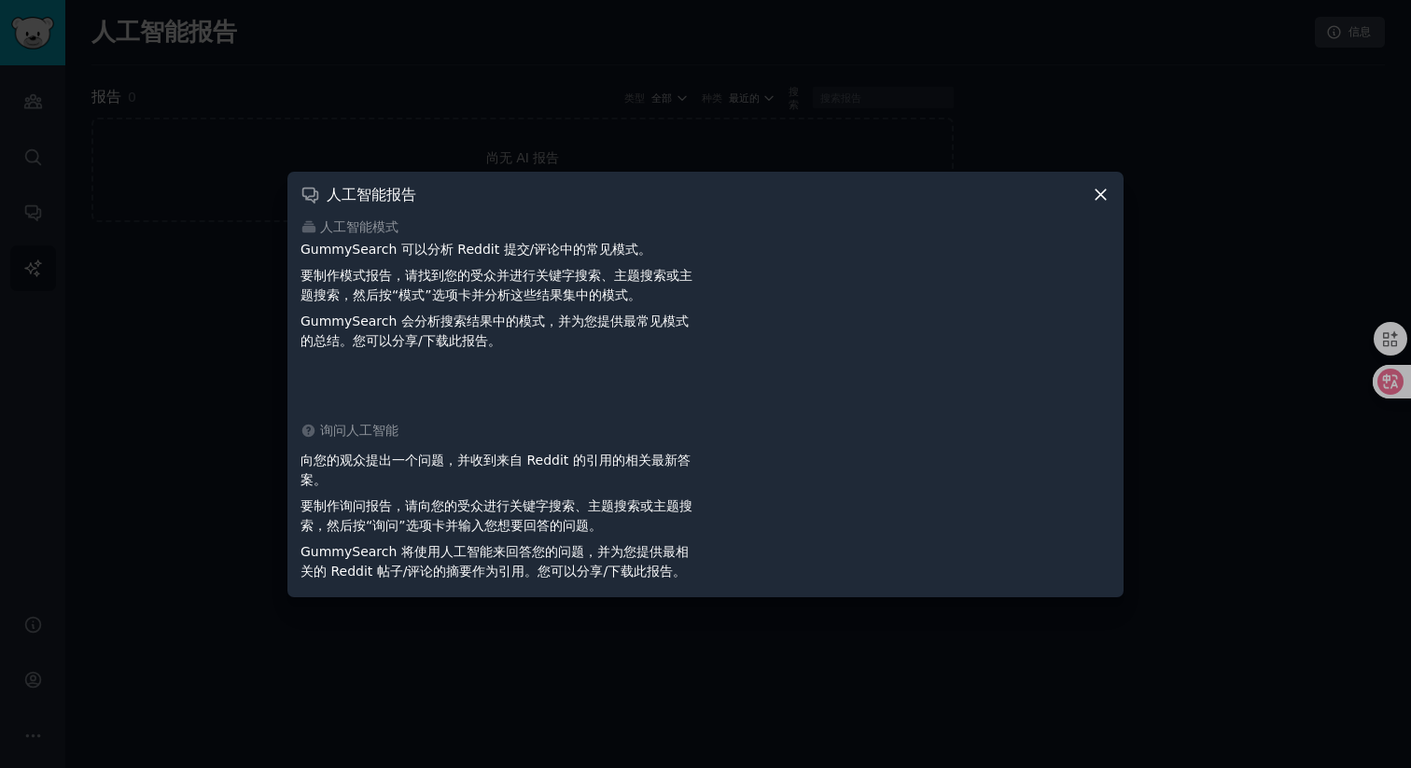
click at [1105, 198] on icon at bounding box center [1101, 195] width 20 height 20
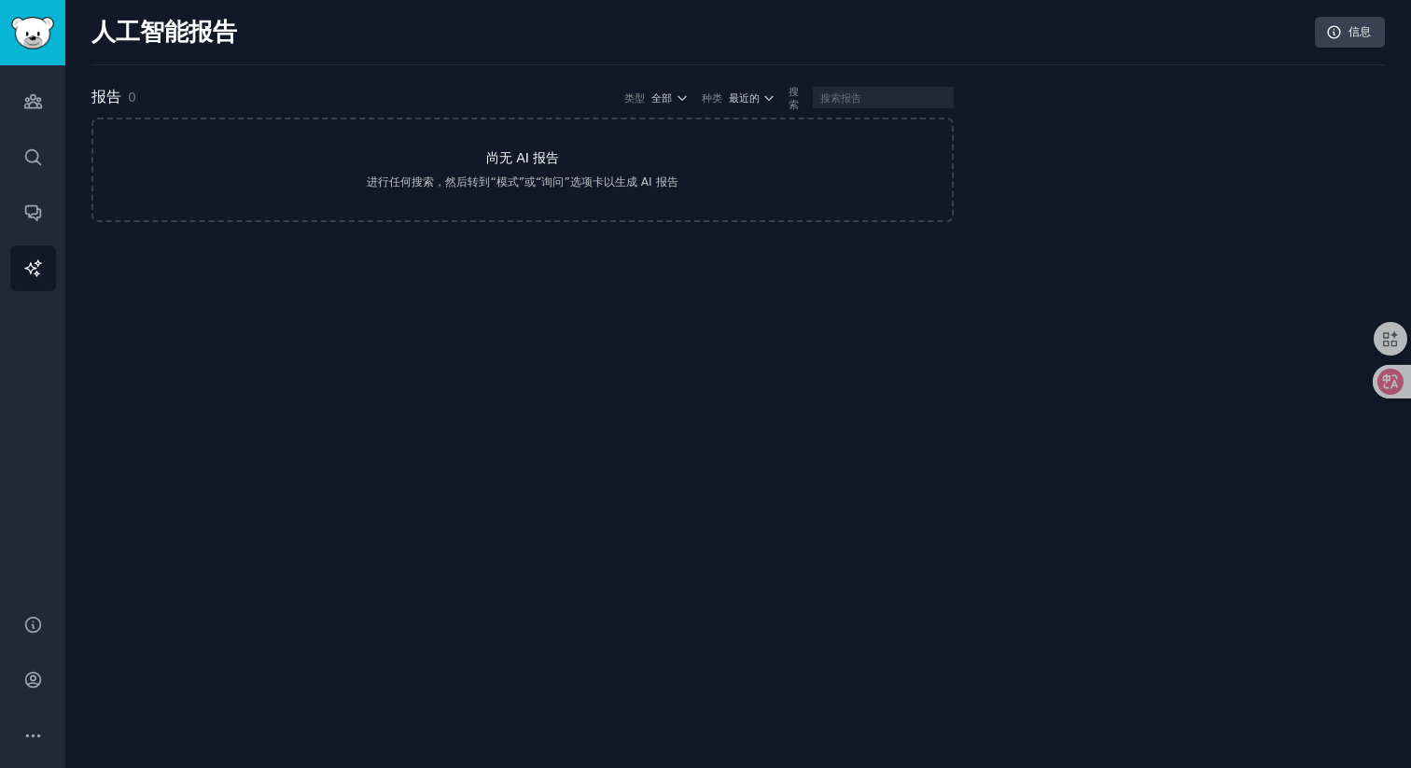
click at [552, 188] on font "进行任何搜索，然后转到“模式”或“询问”选项卡以生成 AI 报告" at bounding box center [522, 181] width 311 height 13
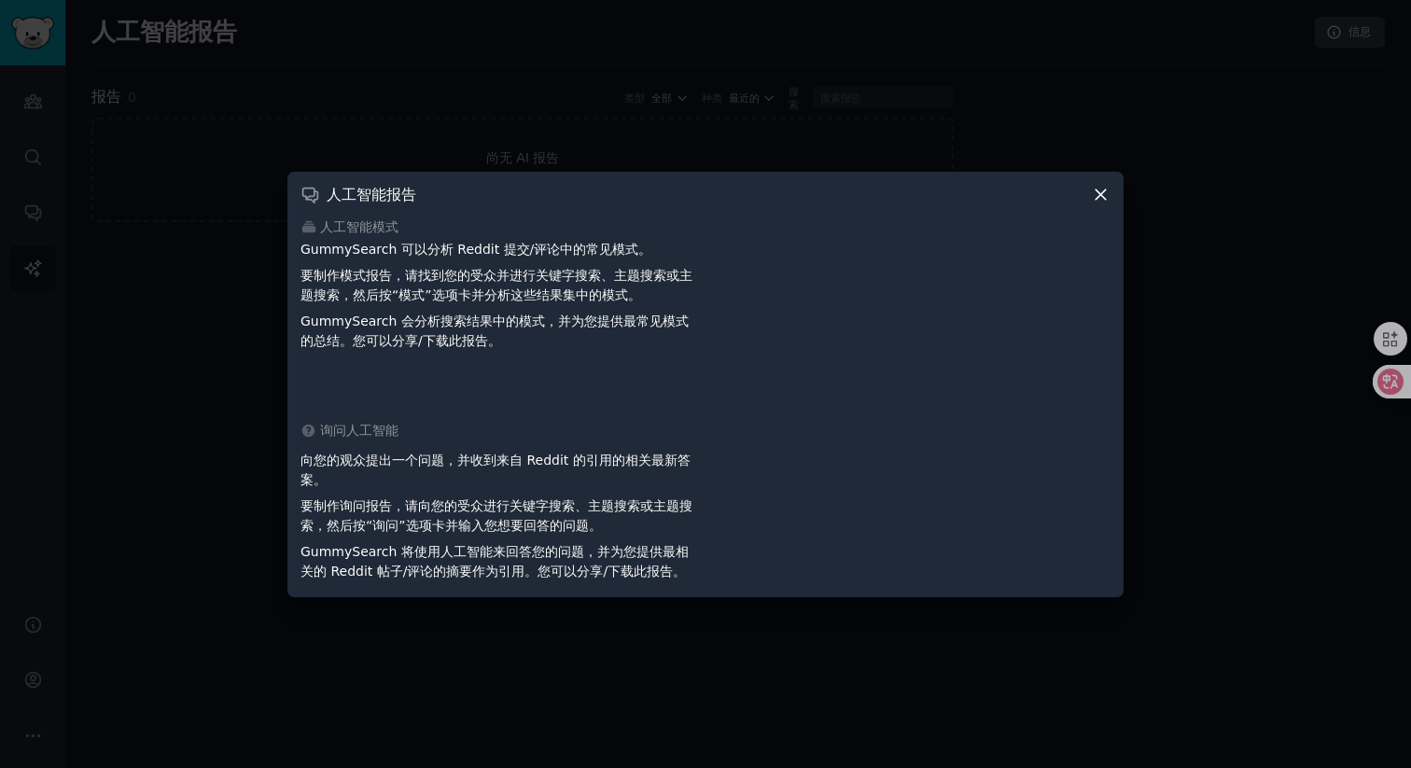
click at [1097, 192] on icon at bounding box center [1101, 195] width 20 height 20
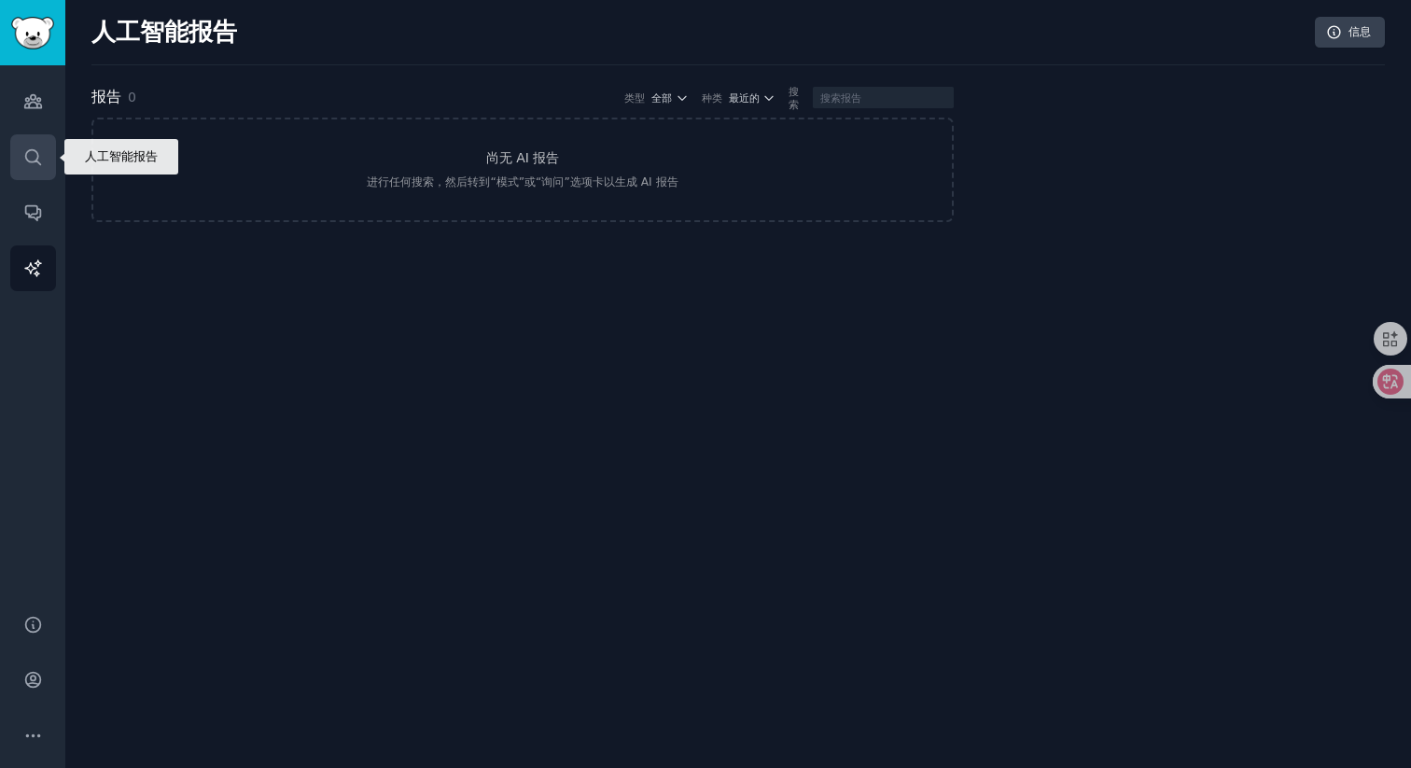
click at [40, 156] on icon "侧边栏" at bounding box center [33, 157] width 20 height 20
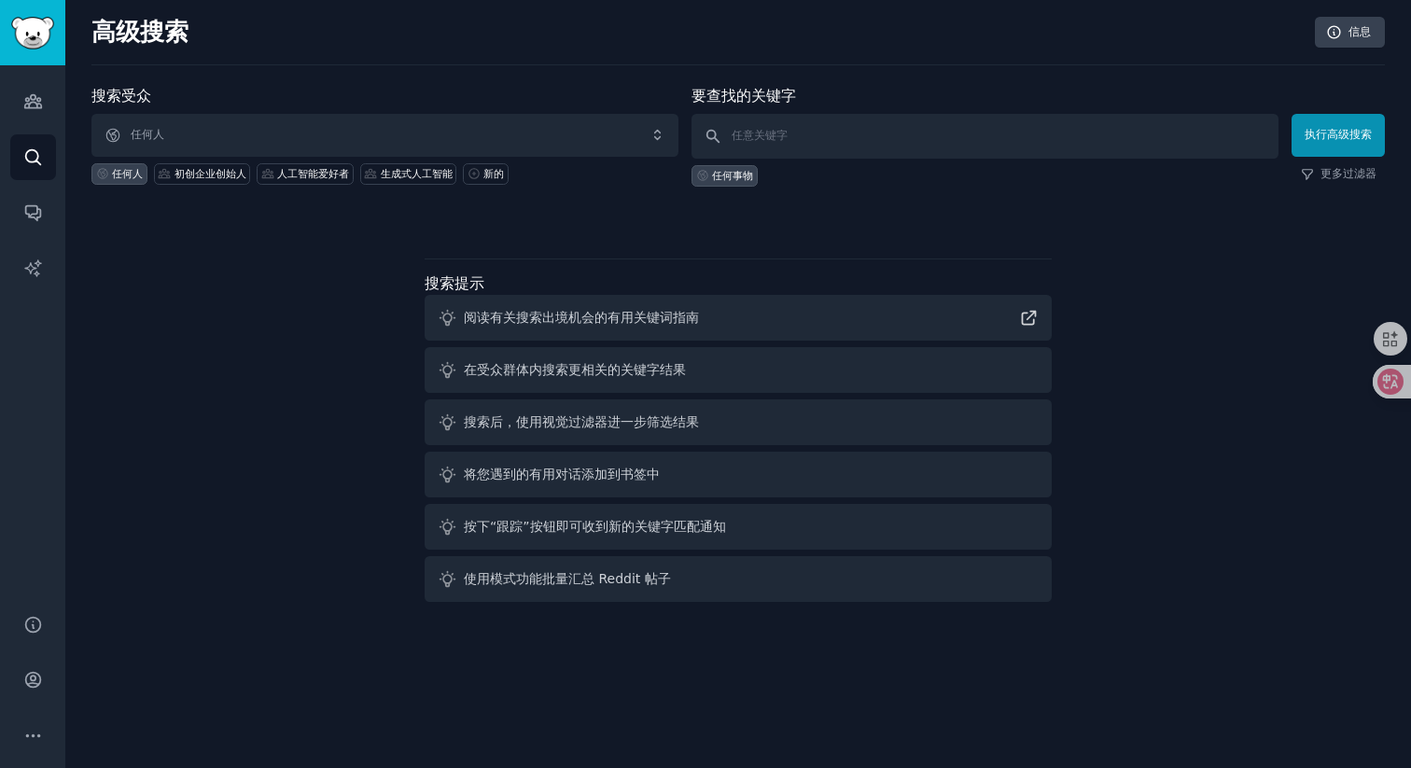
click at [271, 429] on div "搜索受众 任何人 任何人 初创企业创始人 人工智能爱好者 生成式人工智能 新的 要查找的关键字 任何事物 执行高级搜索 更多过滤器 搜索提示 阅读有关搜索出境…" at bounding box center [737, 347] width 1293 height 524
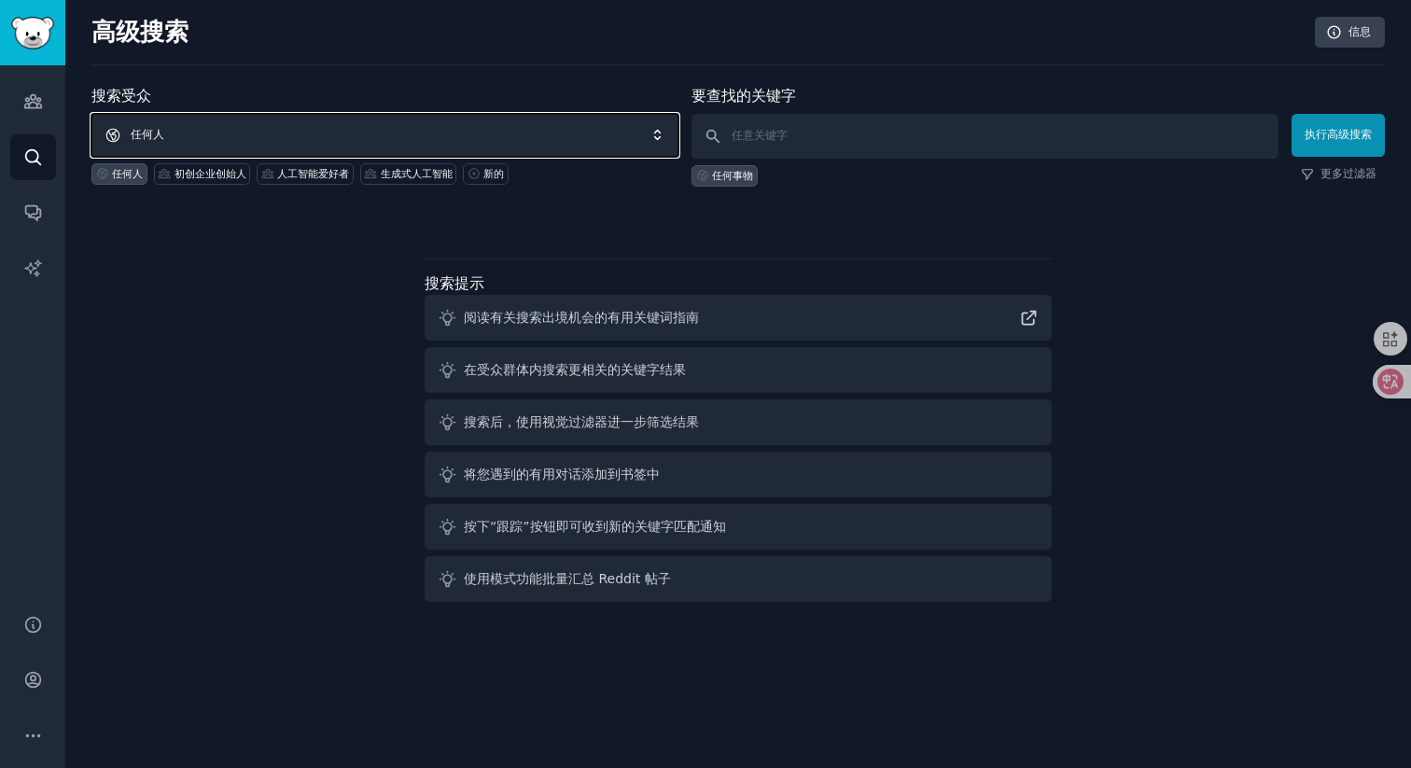
click at [292, 135] on span "任何人" at bounding box center [384, 135] width 587 height 43
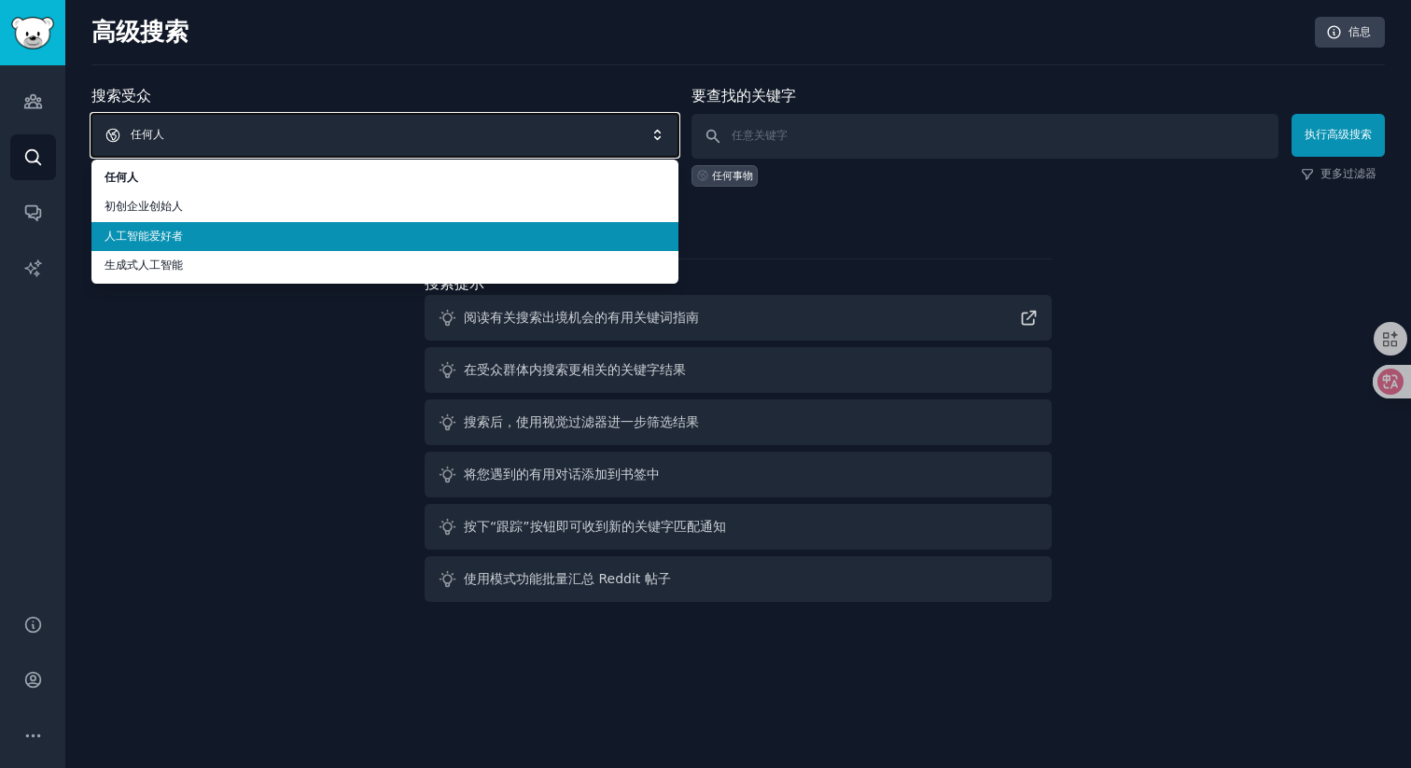
click at [293, 135] on span "任何人" at bounding box center [384, 135] width 587 height 43
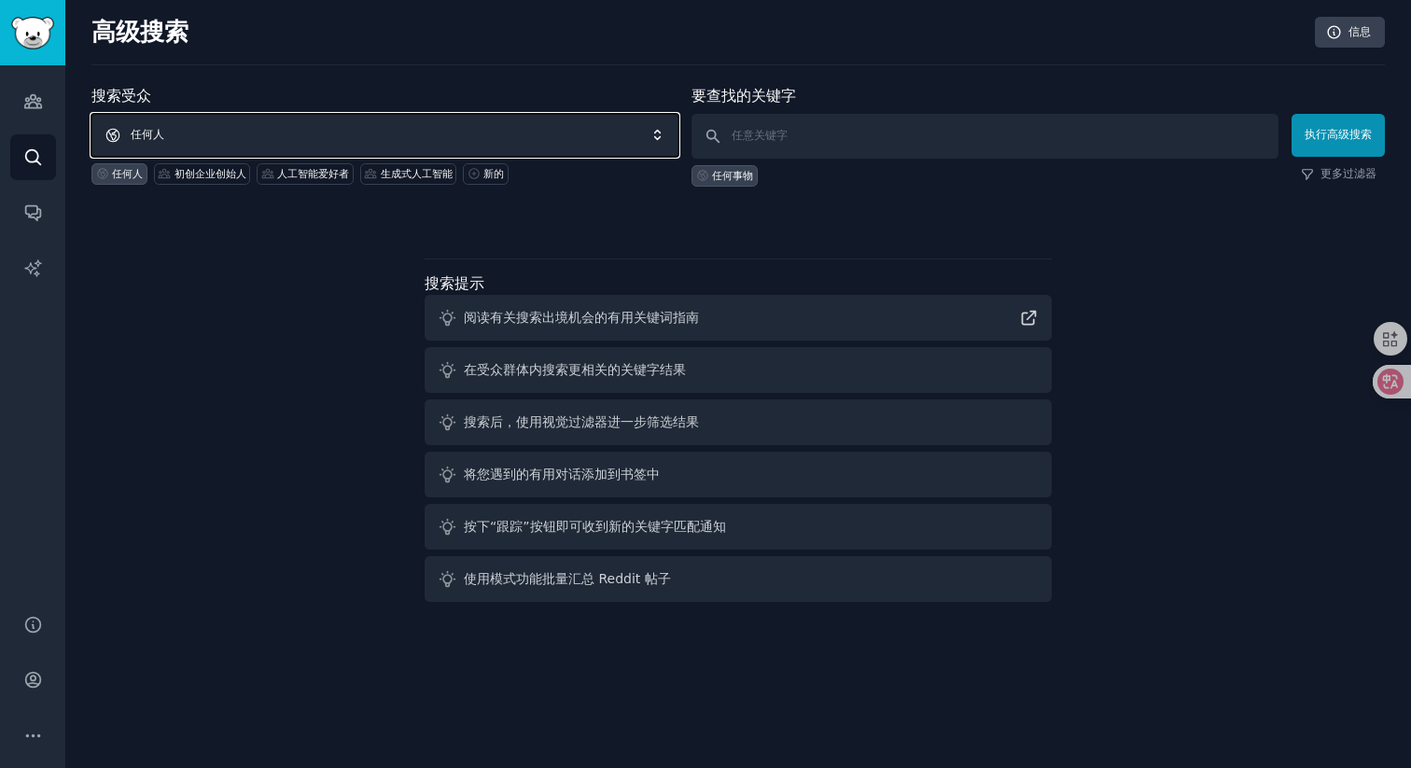
click at [292, 135] on span "任何人" at bounding box center [384, 135] width 587 height 43
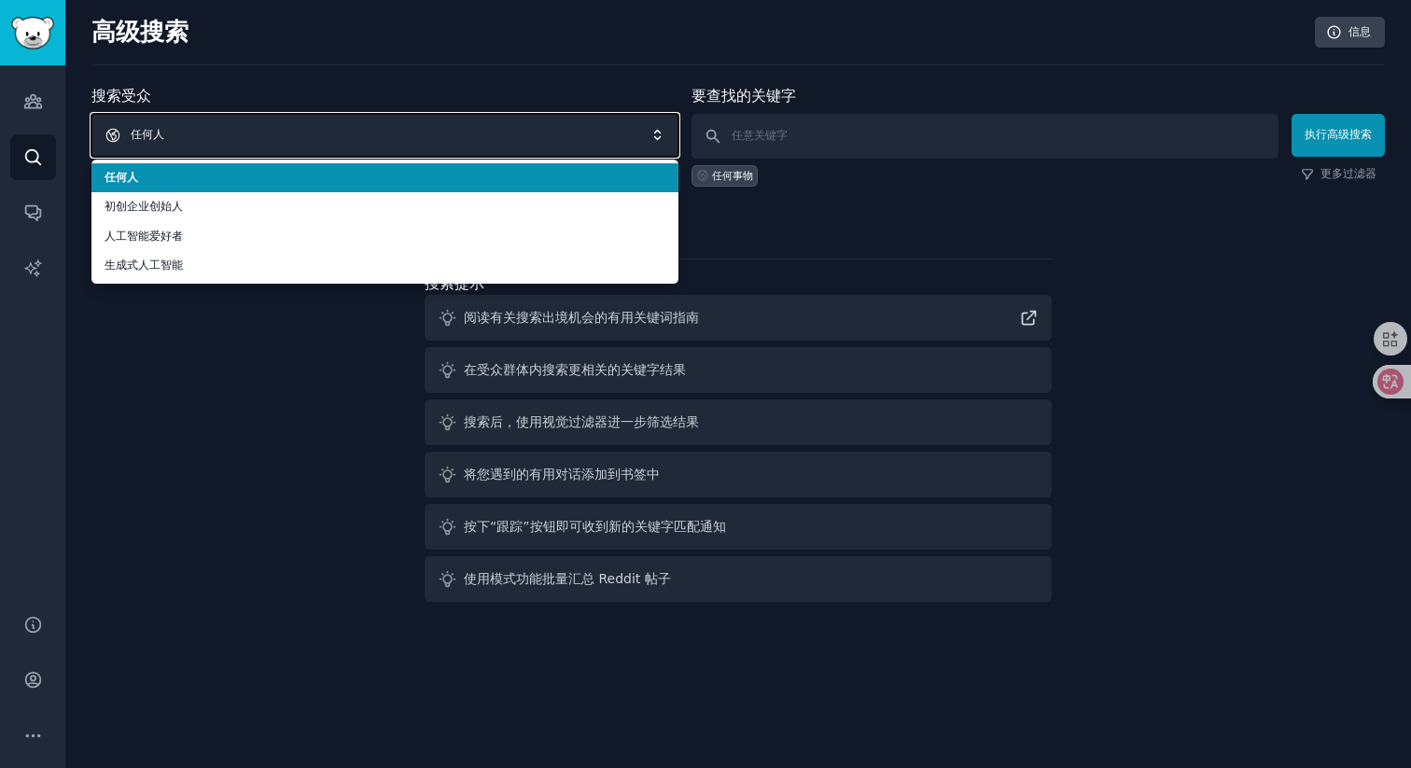
click at [292, 135] on span "任何人" at bounding box center [384, 135] width 587 height 43
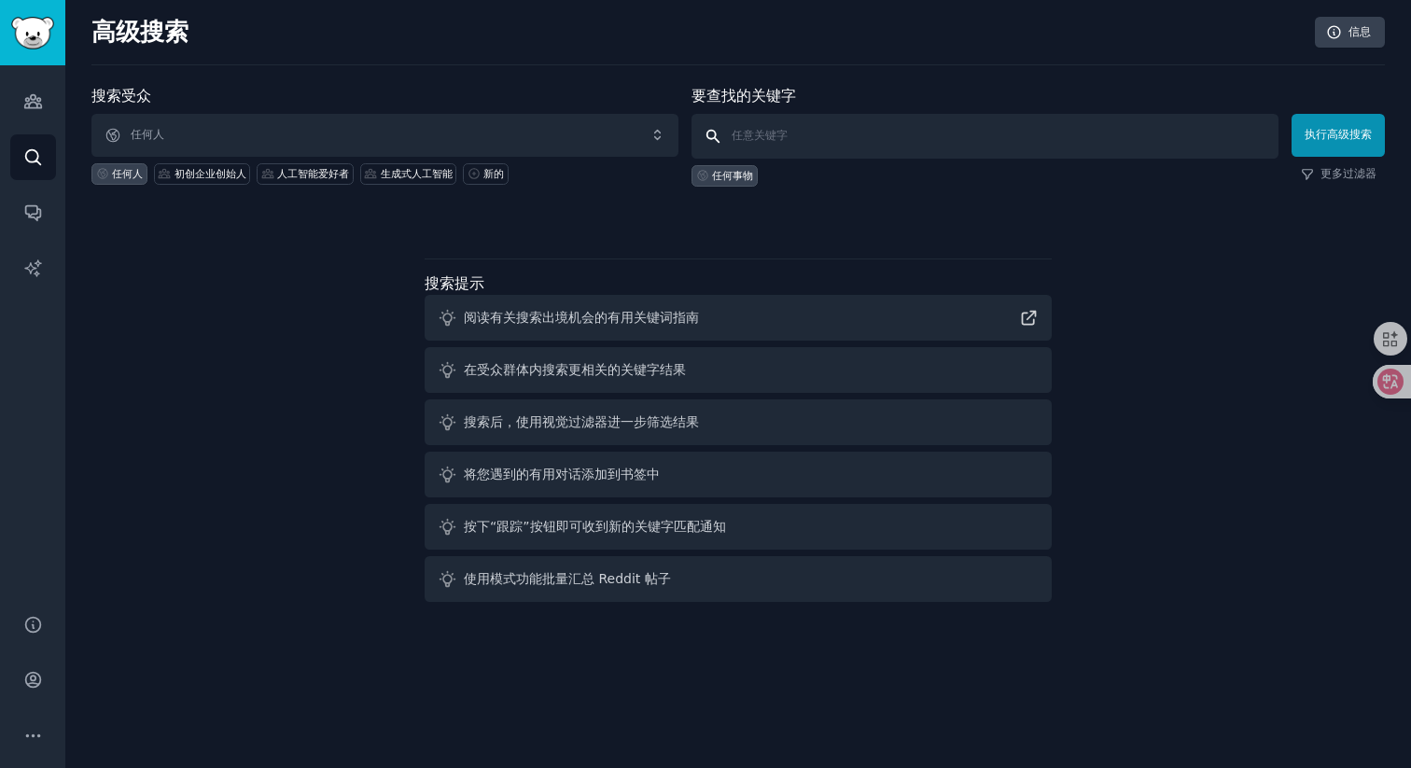
click at [773, 147] on input "text" at bounding box center [984, 136] width 587 height 45
type input "A"
type input "发现AI创业的想法"
click button "执行高级搜索" at bounding box center [1337, 135] width 93 height 43
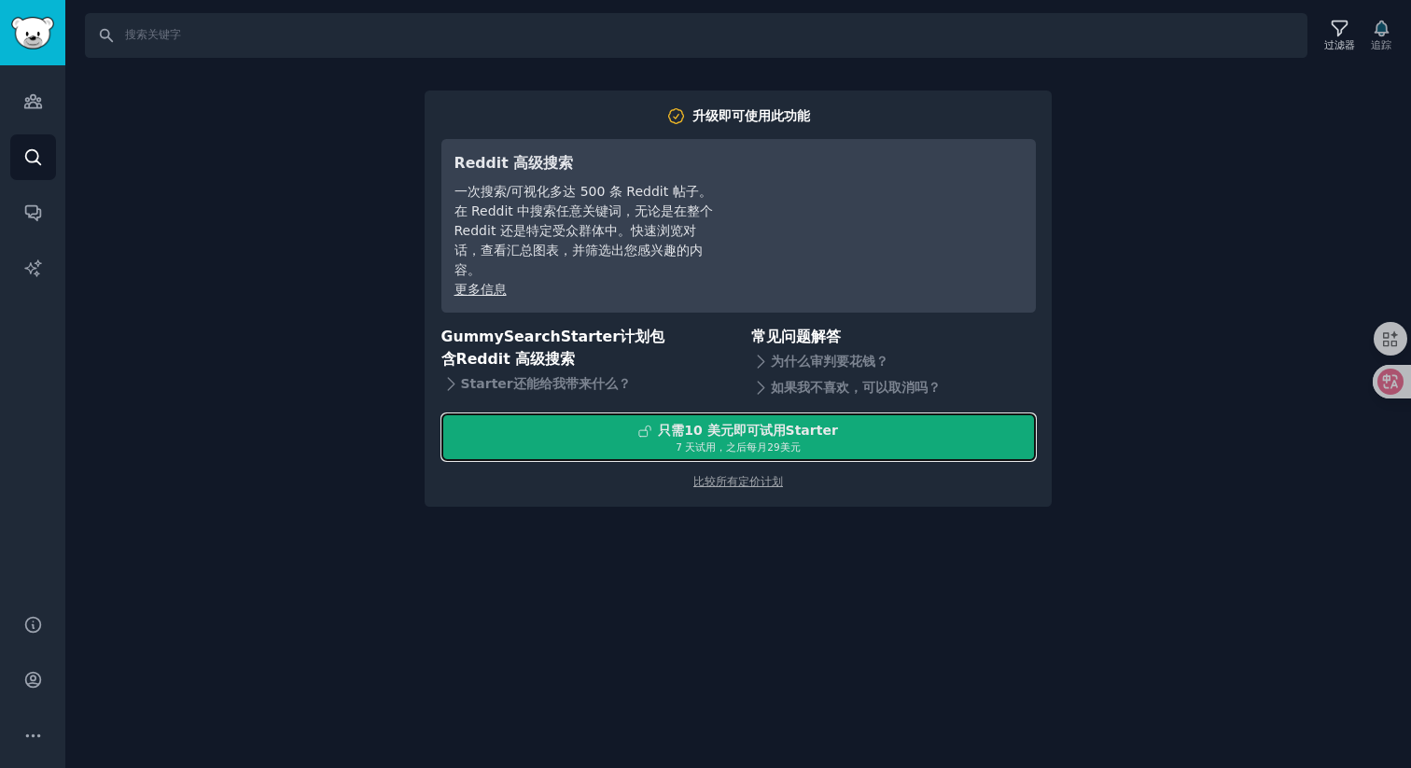
click at [744, 434] on font "即可试用" at bounding box center [759, 430] width 52 height 15
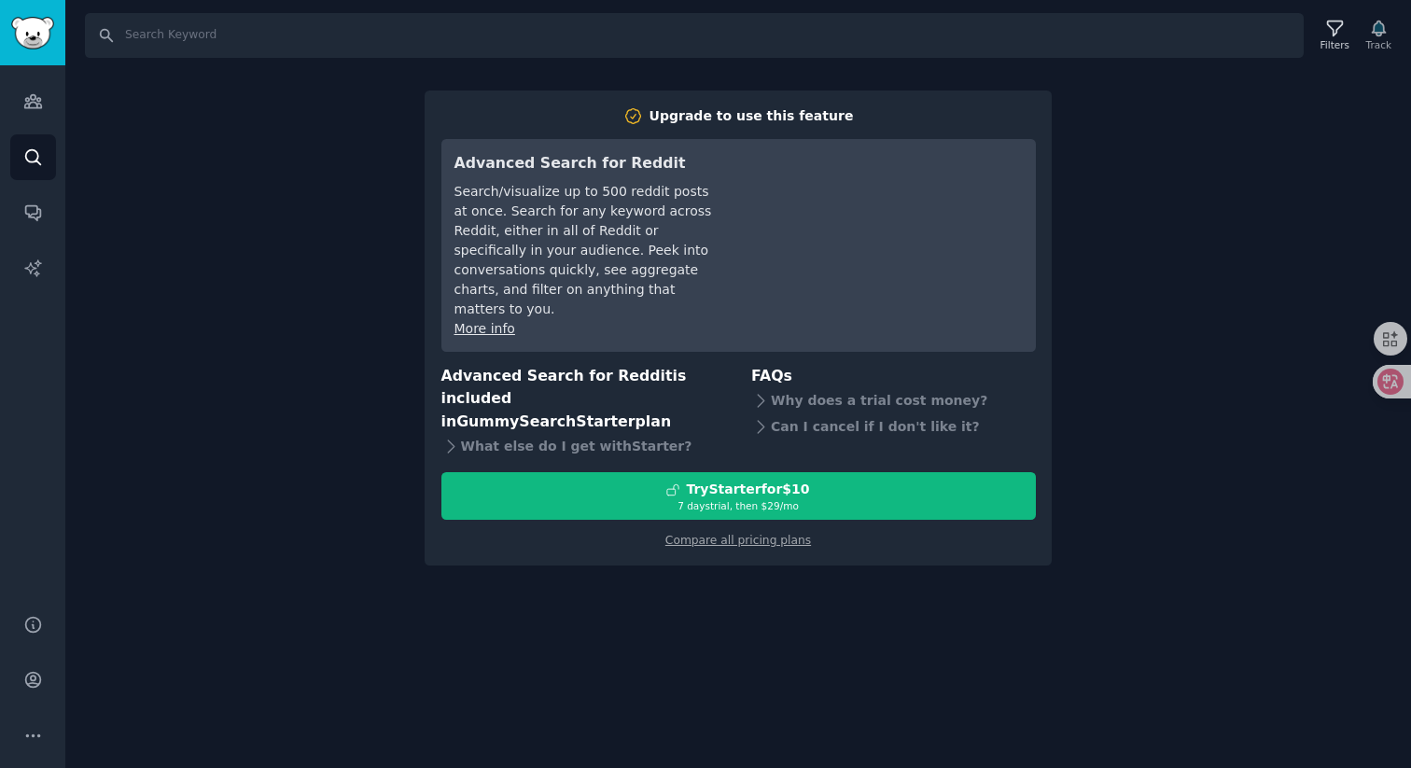
click at [296, 159] on div "Search Filters Track Upgrade to use this feature Advanced Search for Reddit Sea…" at bounding box center [737, 384] width 1345 height 768
click at [48, 93] on link "Audiences" at bounding box center [33, 101] width 46 height 46
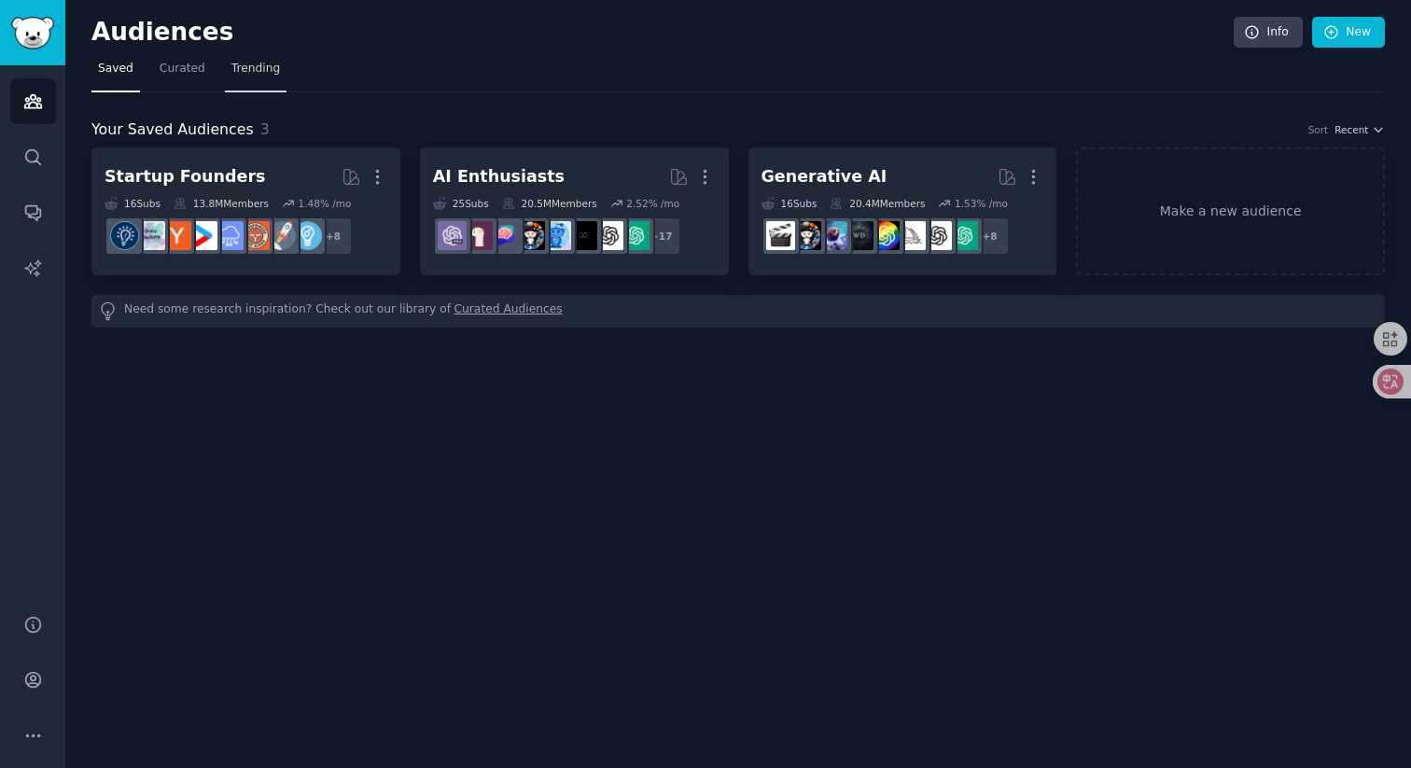
click at [247, 69] on span "Trending" at bounding box center [255, 69] width 49 height 17
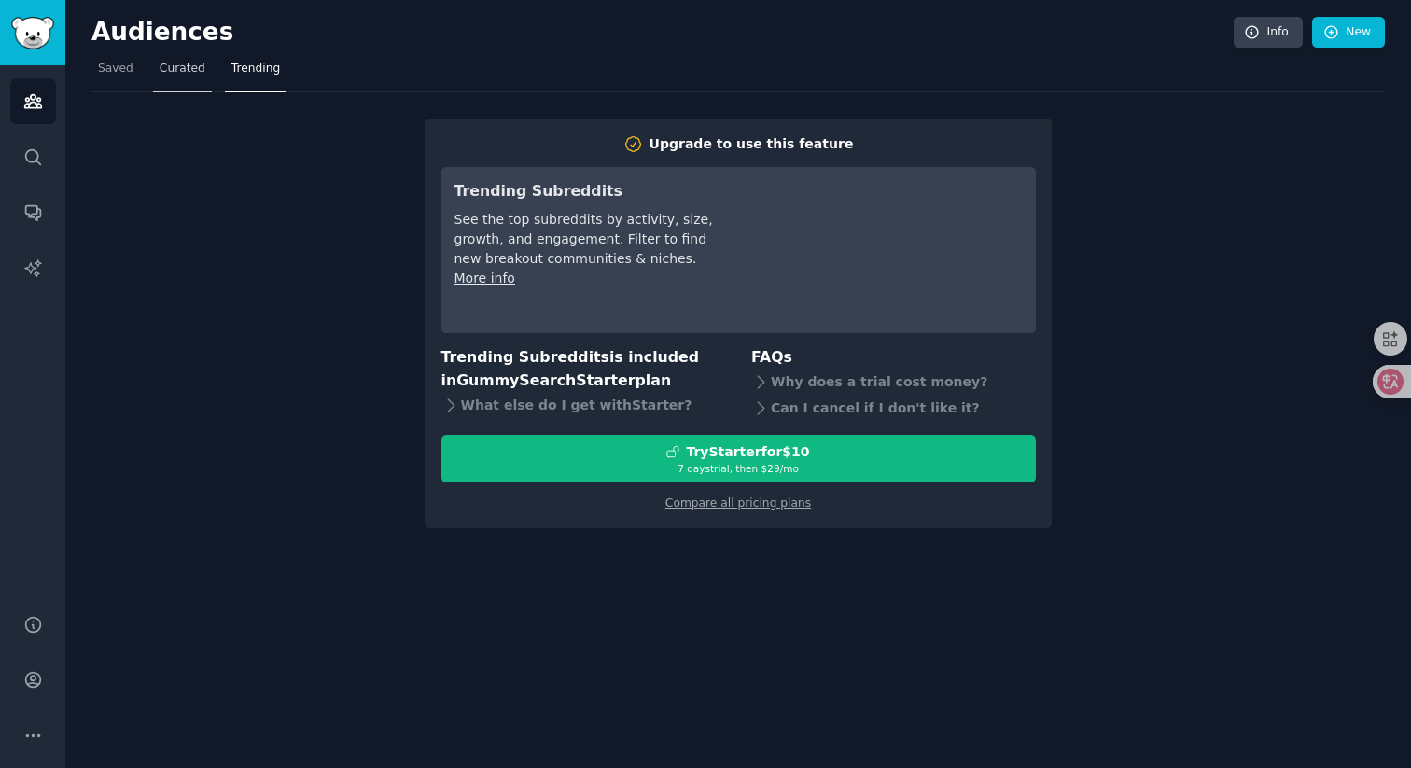
click at [158, 82] on link "Curated" at bounding box center [182, 73] width 59 height 38
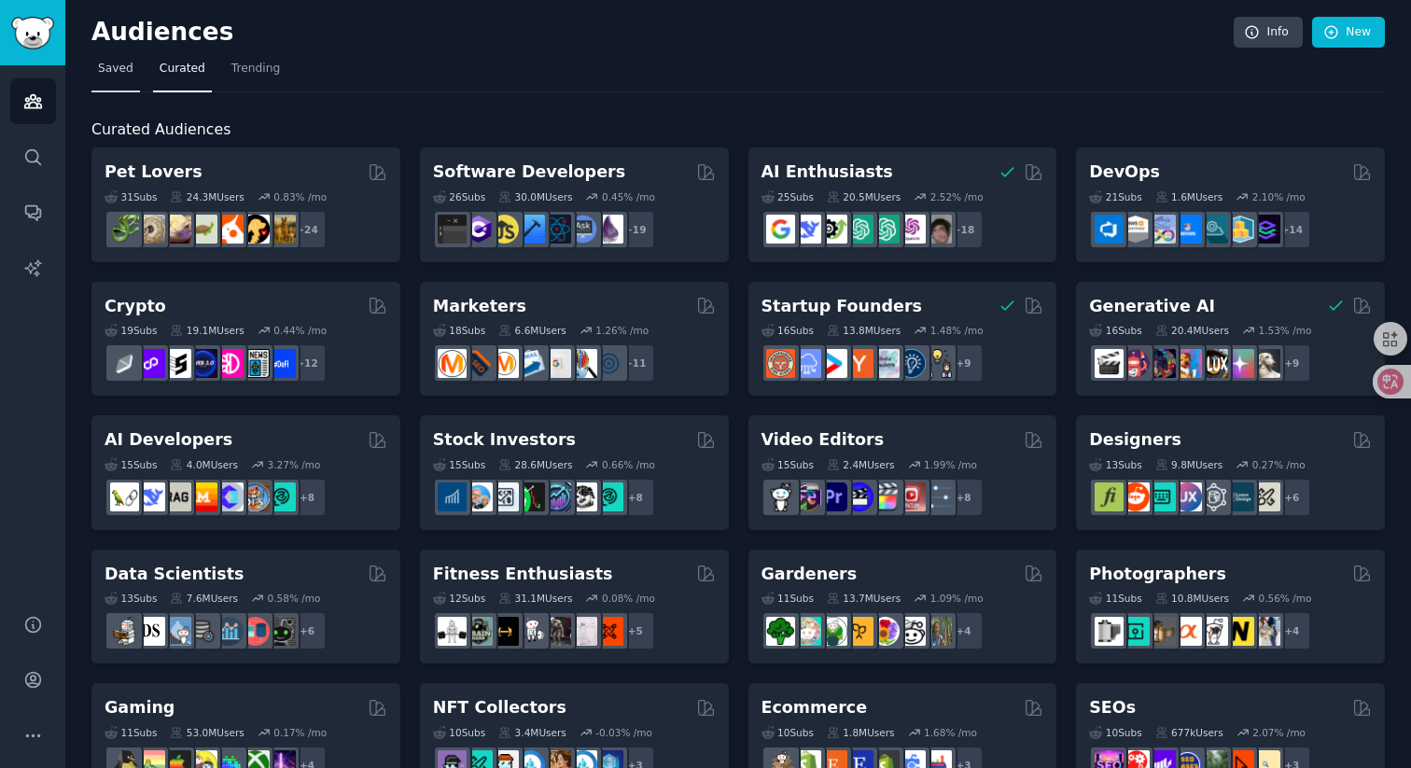
click at [129, 80] on link "Saved" at bounding box center [115, 73] width 49 height 38
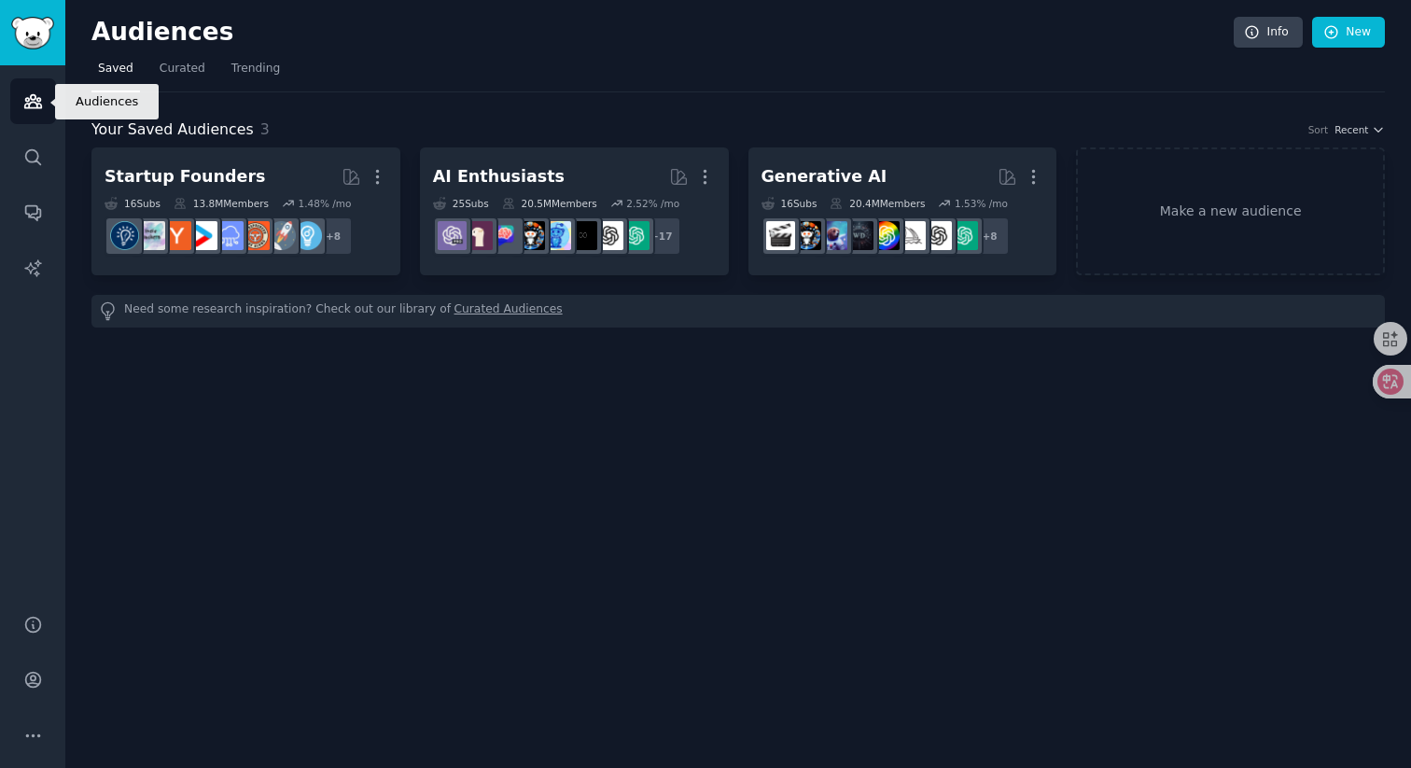
click at [35, 104] on icon "Sidebar" at bounding box center [32, 101] width 17 height 13
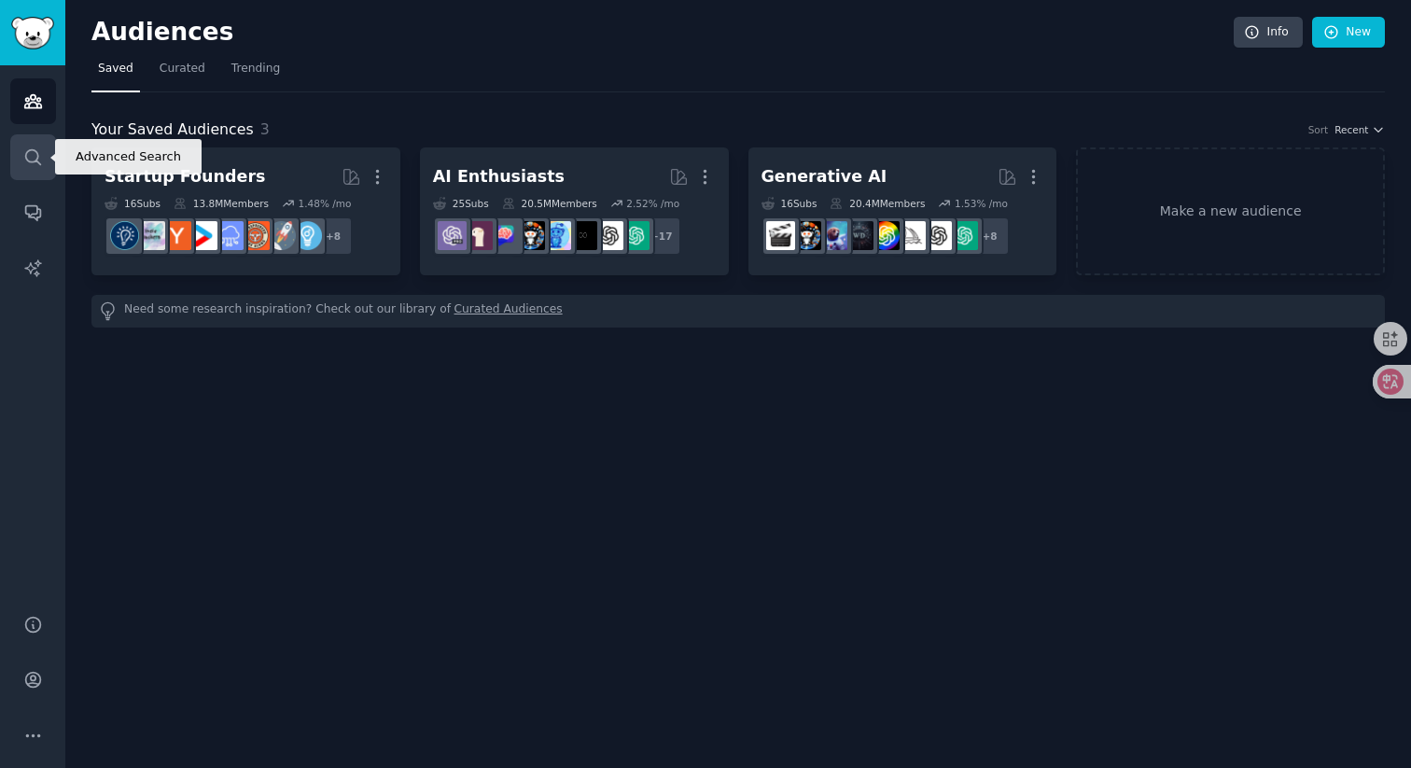
click at [35, 165] on icon "Sidebar" at bounding box center [33, 157] width 20 height 20
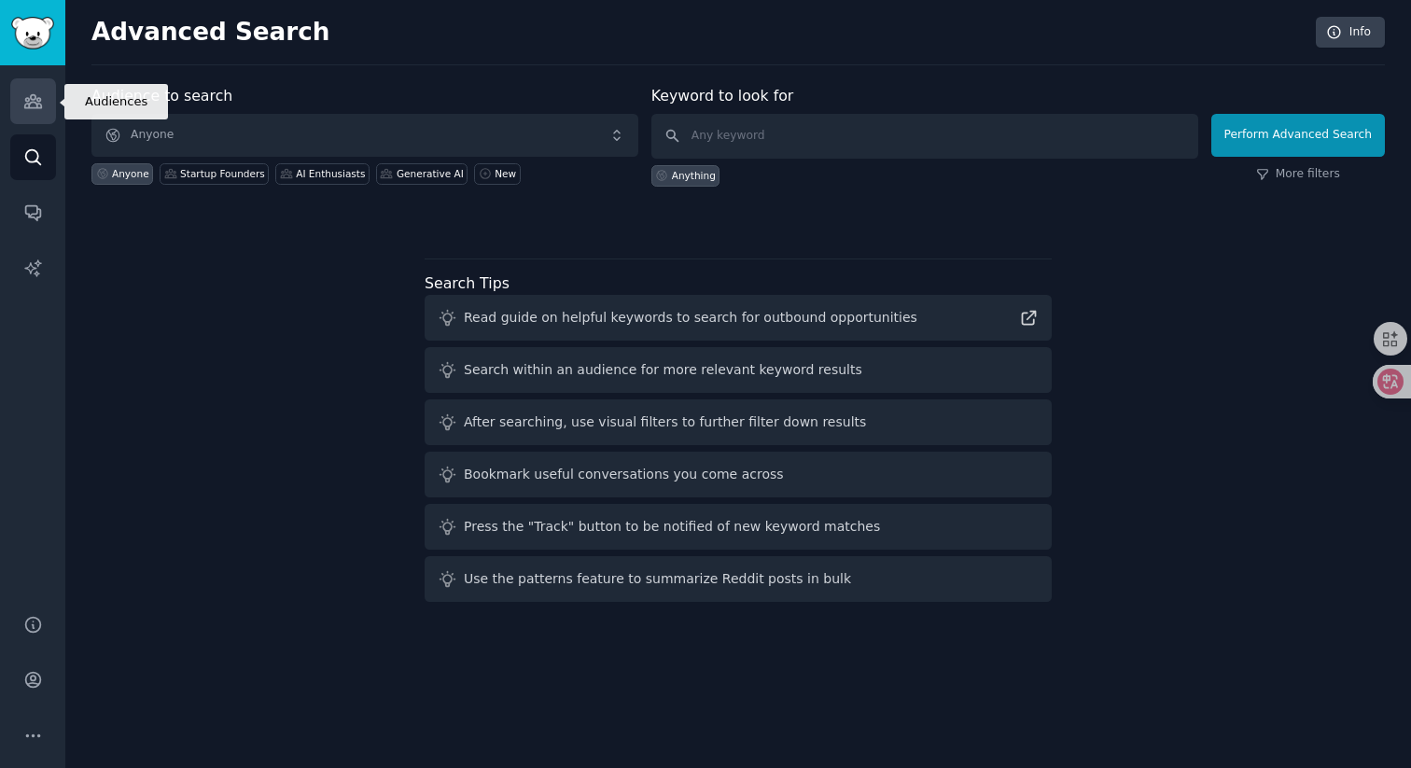
click at [43, 108] on link "Audiences" at bounding box center [33, 101] width 46 height 46
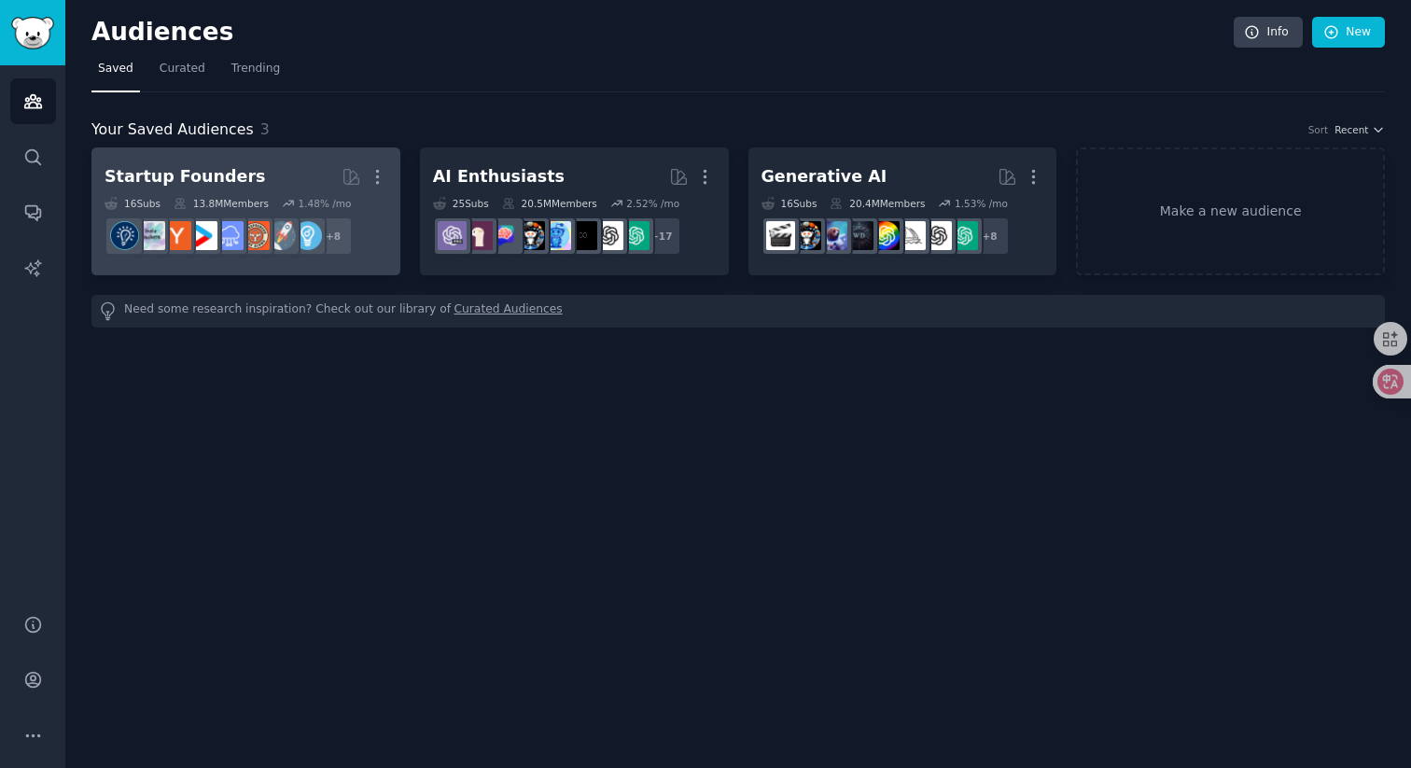
click at [277, 185] on h2 "Startup Founders More" at bounding box center [245, 176] width 283 height 33
